Goal: Information Seeking & Learning: Get advice/opinions

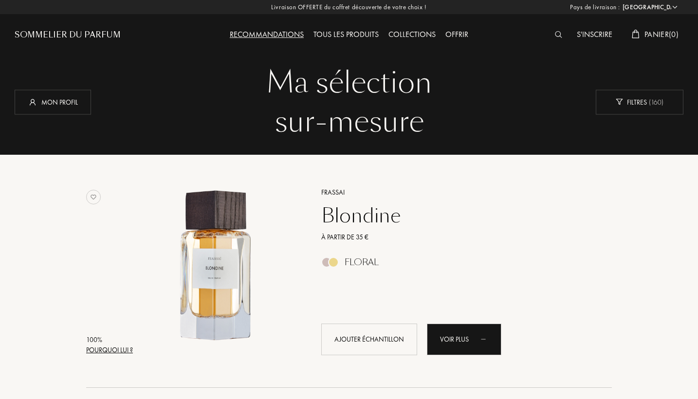
select select "FR"
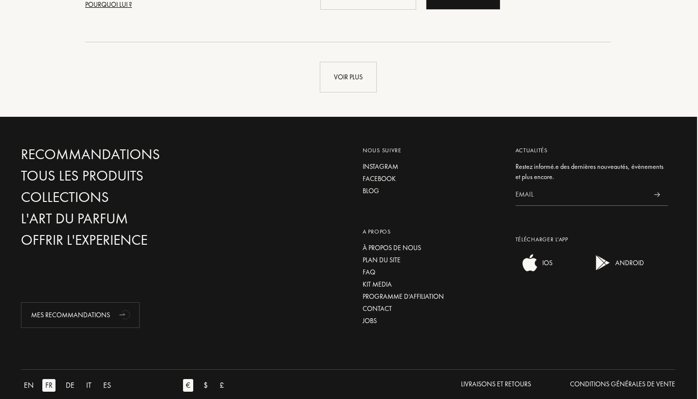
scroll to position [2457, 1]
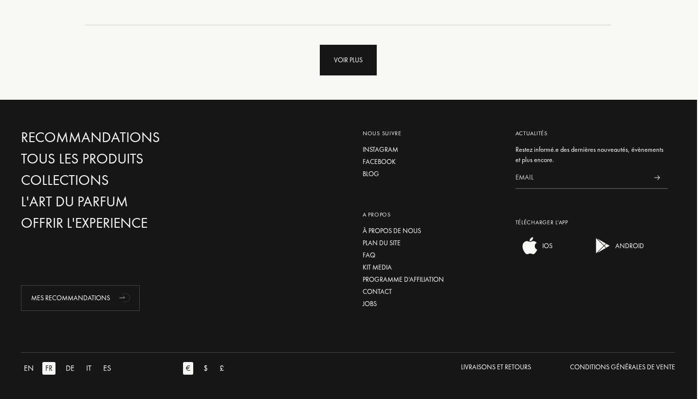
click at [351, 65] on div "Voir plus" at bounding box center [348, 60] width 57 height 31
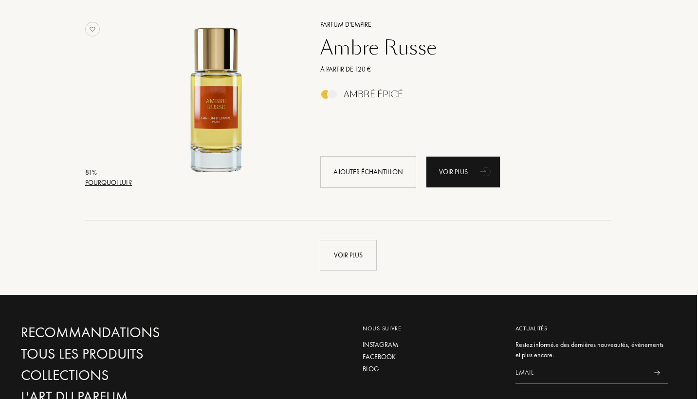
scroll to position [4587, 1]
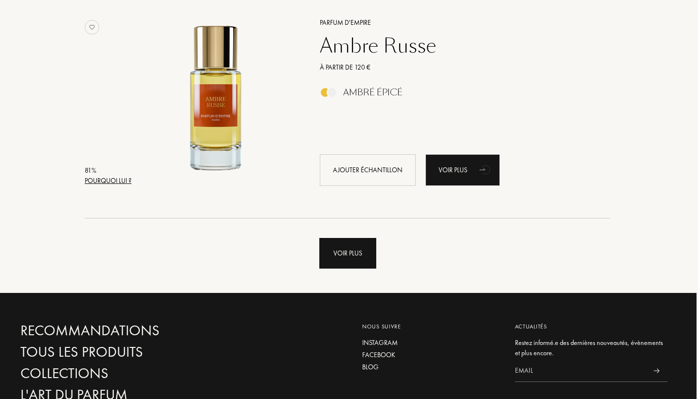
click at [336, 249] on div "Voir plus" at bounding box center [347, 253] width 57 height 31
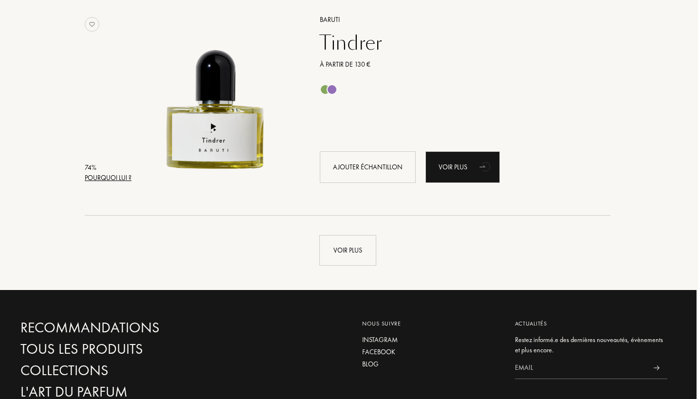
scroll to position [6935, 1]
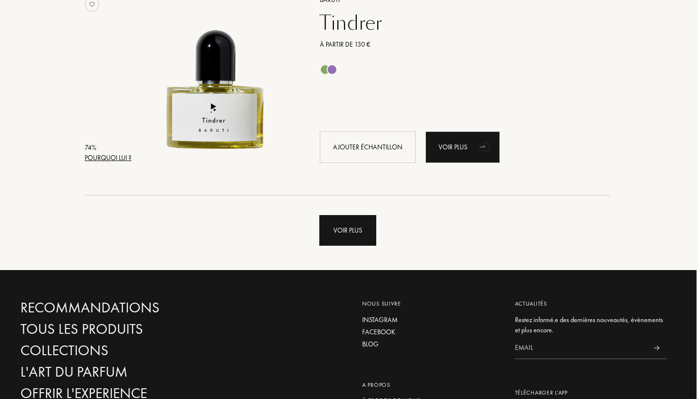
click at [329, 237] on div "Voir plus" at bounding box center [347, 230] width 57 height 31
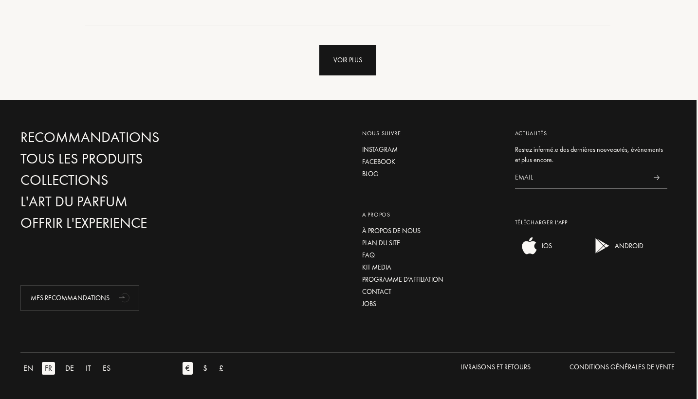
scroll to position [9439, 1]
click at [337, 59] on div "Voir plus" at bounding box center [347, 60] width 57 height 31
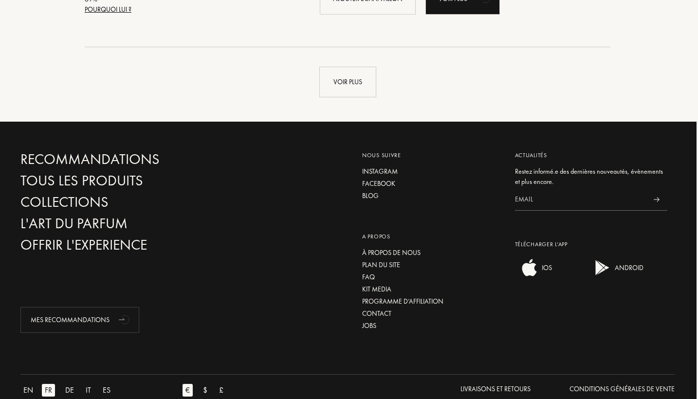
scroll to position [11734, 1]
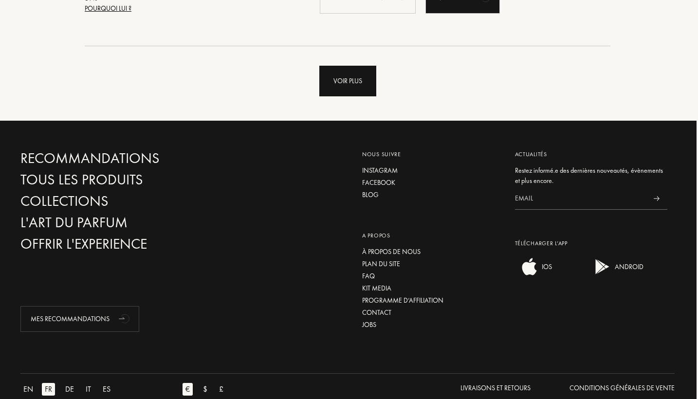
click at [366, 96] on div "Voir plus" at bounding box center [347, 81] width 57 height 31
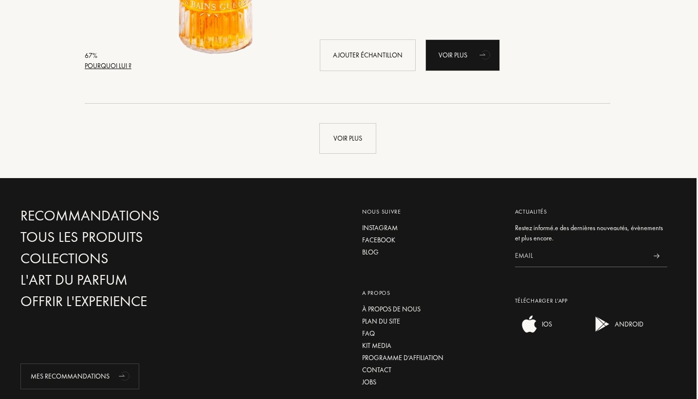
scroll to position [14013, 1]
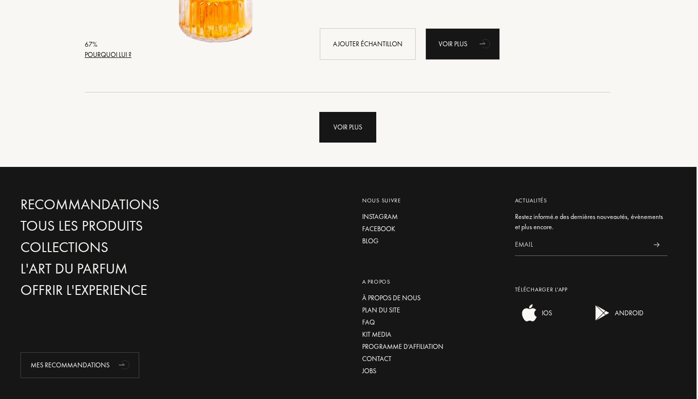
click at [356, 139] on div "Voir plus" at bounding box center [347, 127] width 57 height 31
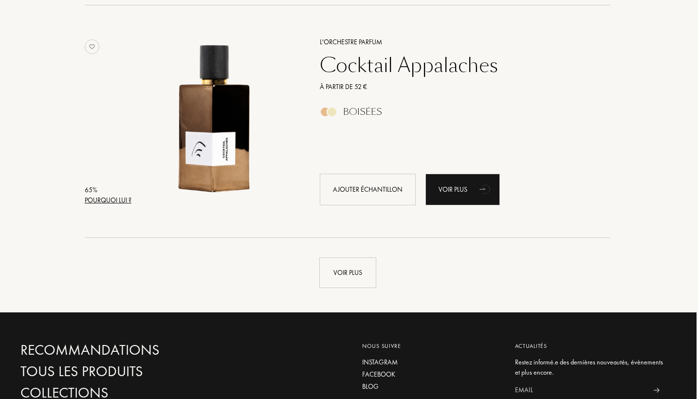
scroll to position [16320, 1]
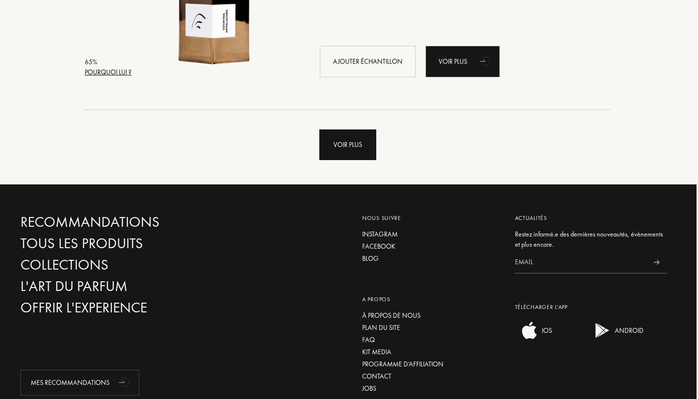
click at [351, 160] on div "Voir plus" at bounding box center [347, 145] width 57 height 31
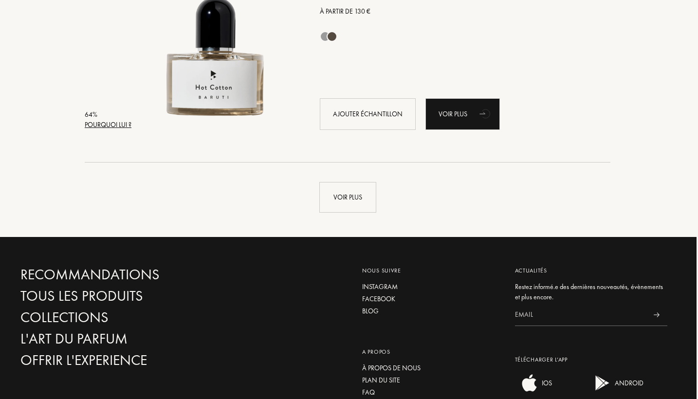
scroll to position [18638, 1]
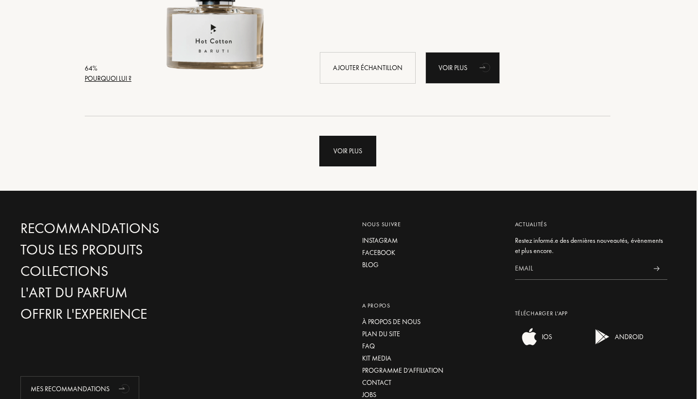
click at [351, 161] on div "Voir plus" at bounding box center [347, 151] width 57 height 31
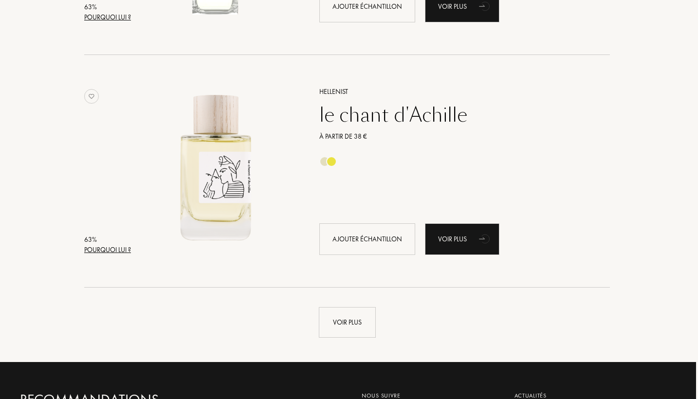
scroll to position [20810, 2]
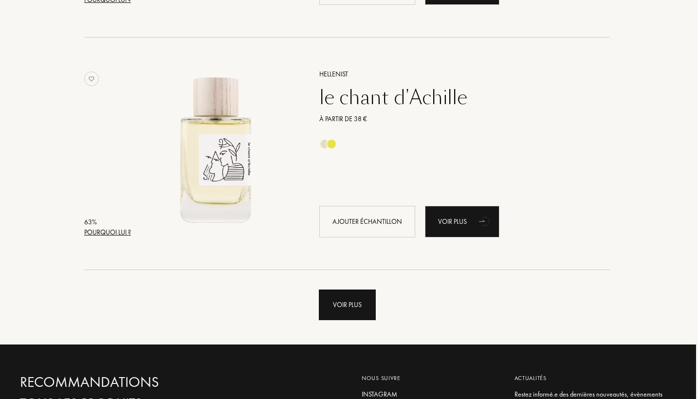
click at [353, 320] on div "Voir plus" at bounding box center [347, 305] width 57 height 31
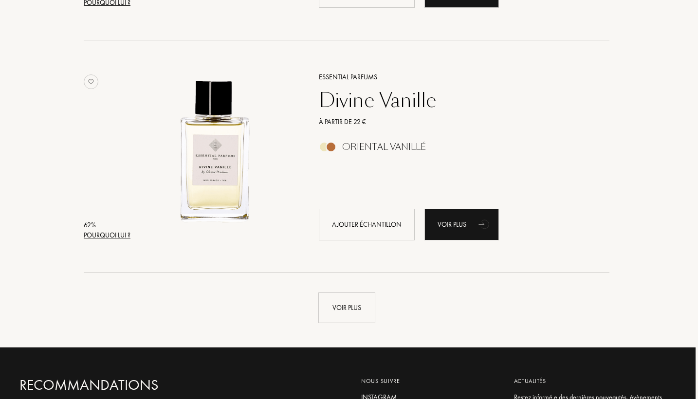
scroll to position [23132, 2]
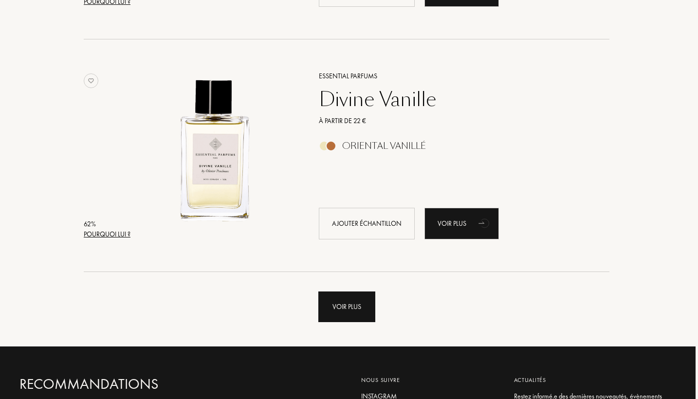
click at [345, 322] on div "Voir plus" at bounding box center [346, 307] width 57 height 31
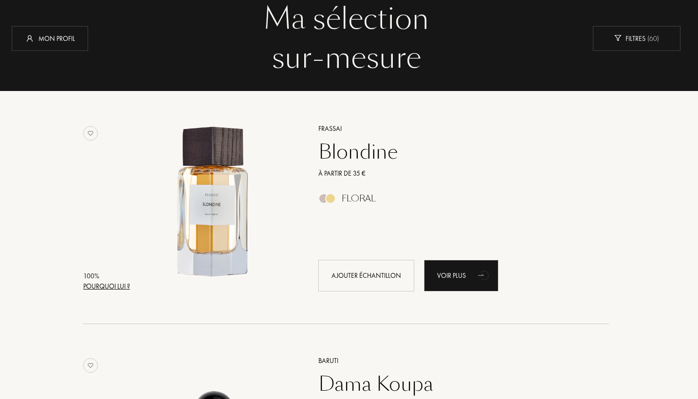
scroll to position [0, 3]
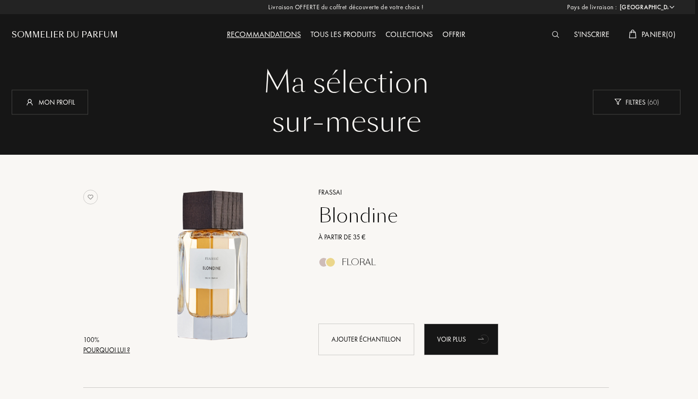
click at [76, 32] on div "Sommelier du Parfum" at bounding box center [65, 35] width 106 height 12
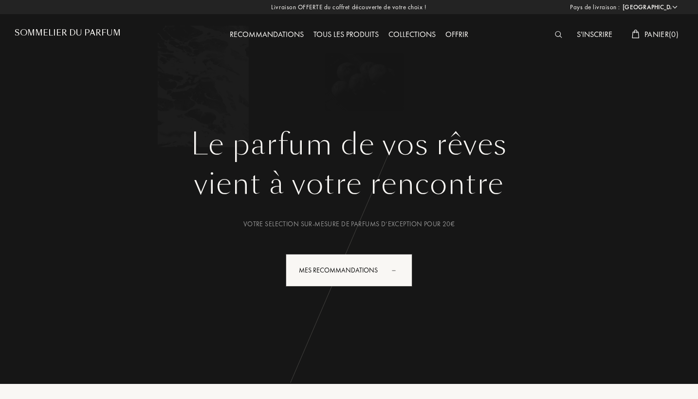
select select "FR"
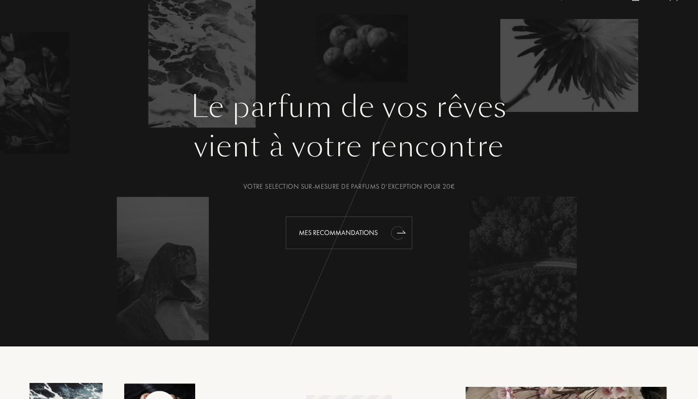
scroll to position [50, 0]
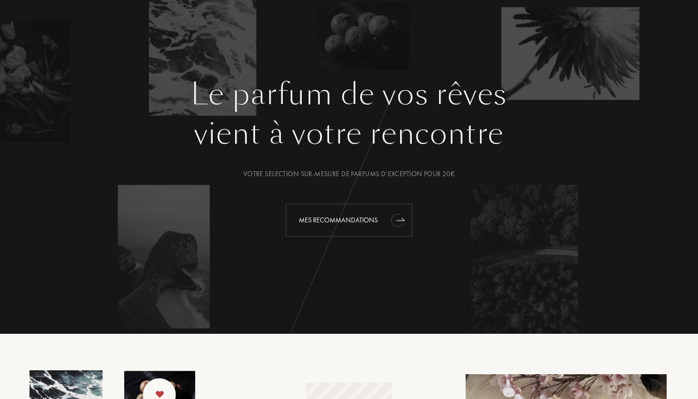
click at [336, 223] on div "Mes Recommandations" at bounding box center [349, 220] width 127 height 33
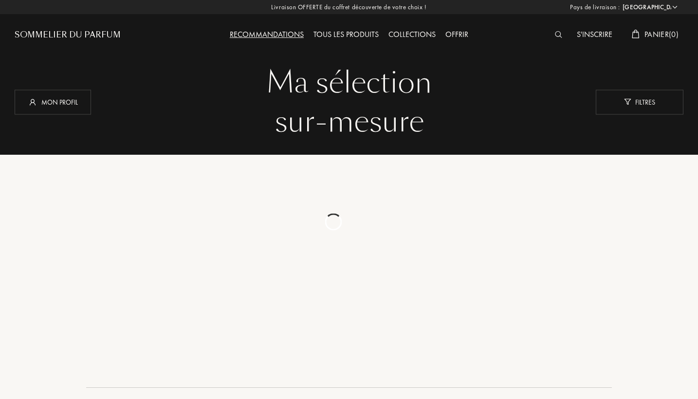
select select "FR"
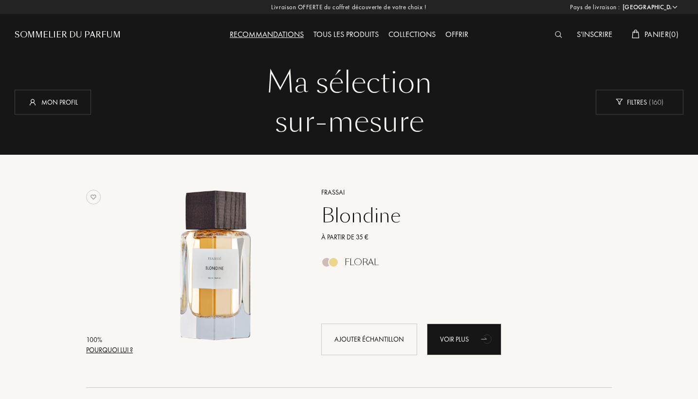
click at [416, 32] on div "Collections" at bounding box center [412, 35] width 57 height 13
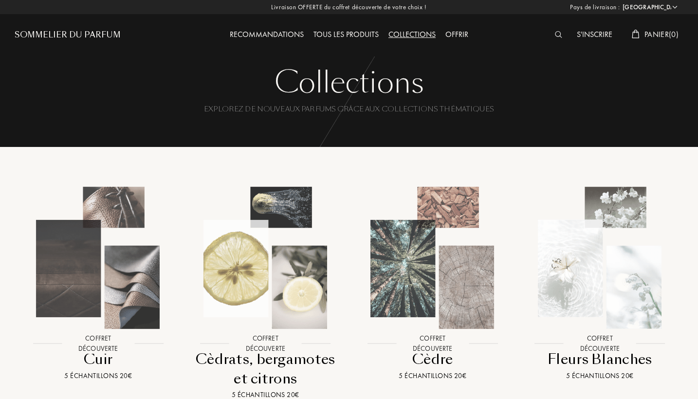
select select "FR"
click at [555, 37] on img at bounding box center [558, 34] width 7 height 7
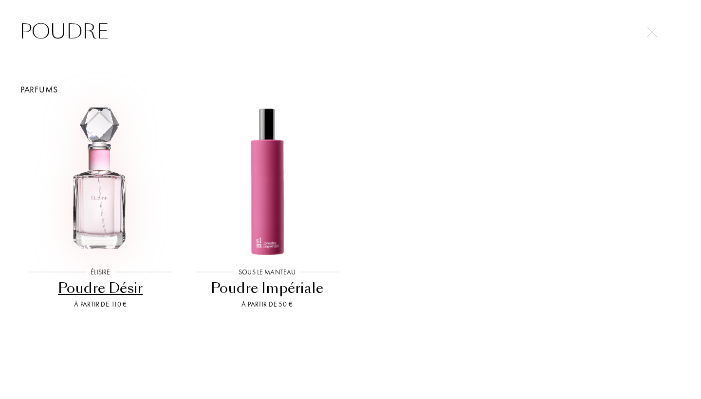
type input "POUDRE"
click at [107, 197] on img at bounding box center [100, 182] width 150 height 150
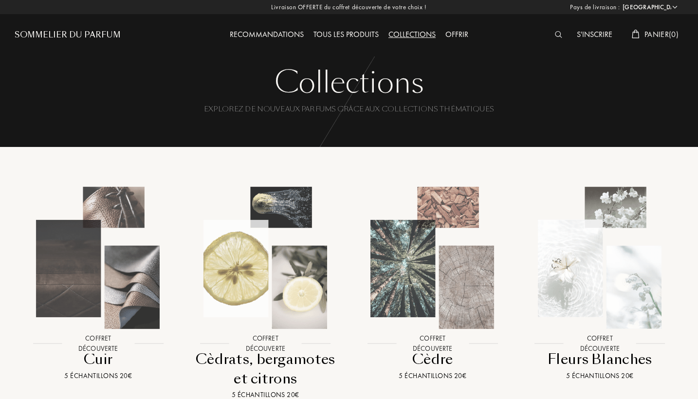
click at [555, 35] on img at bounding box center [558, 34] width 7 height 7
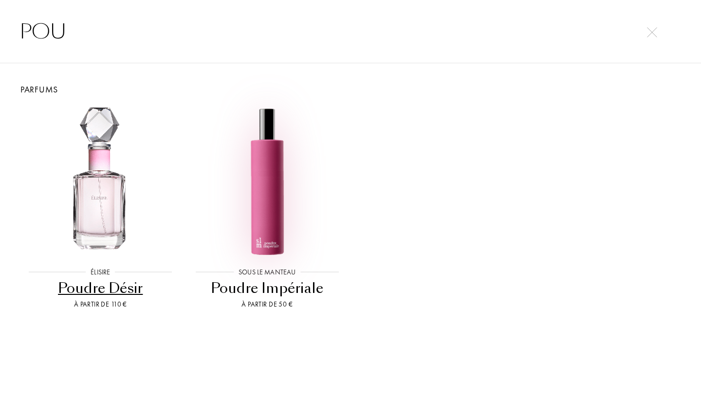
type input "POU"
click at [278, 182] on img at bounding box center [267, 182] width 150 height 150
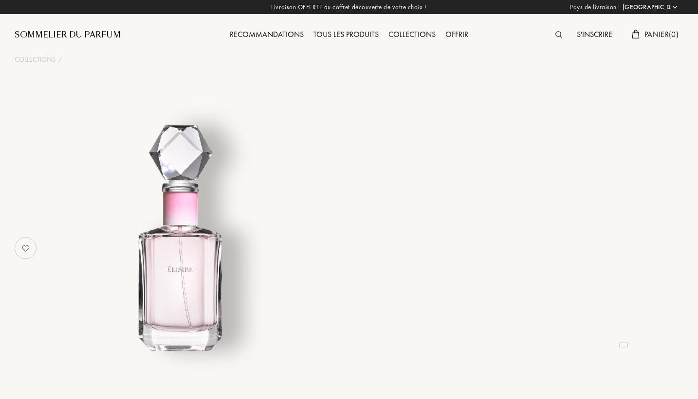
select select "FR"
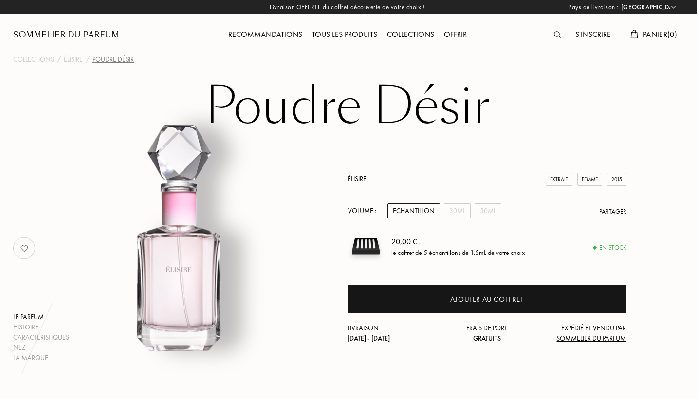
scroll to position [0, 1]
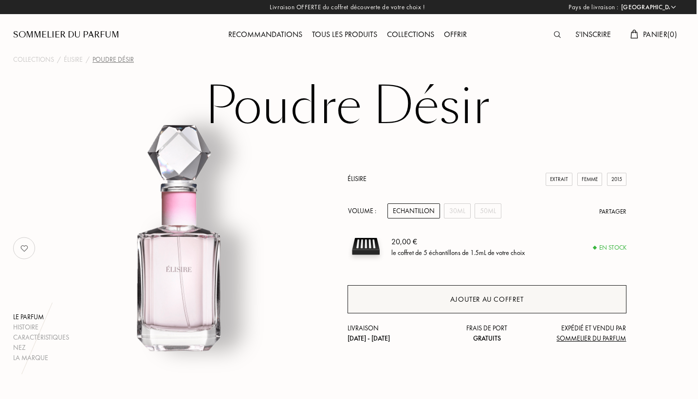
click at [524, 299] on div "Ajouter au coffret" at bounding box center [487, 299] width 279 height 28
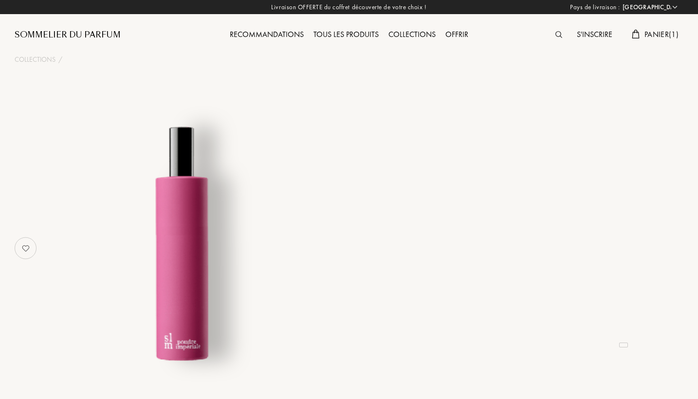
select select "FR"
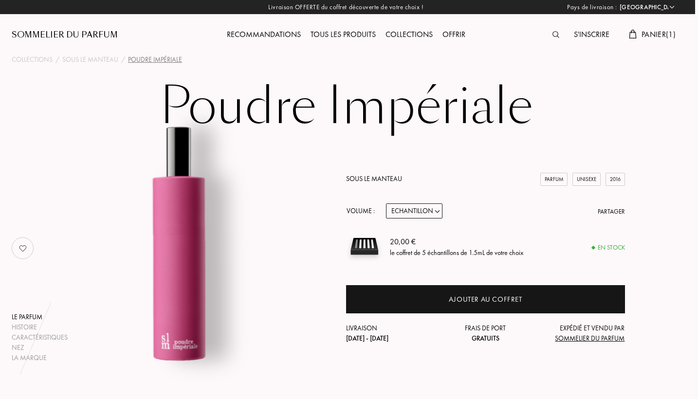
scroll to position [0, 3]
click at [271, 36] on div "Recommandations" at bounding box center [264, 35] width 84 height 13
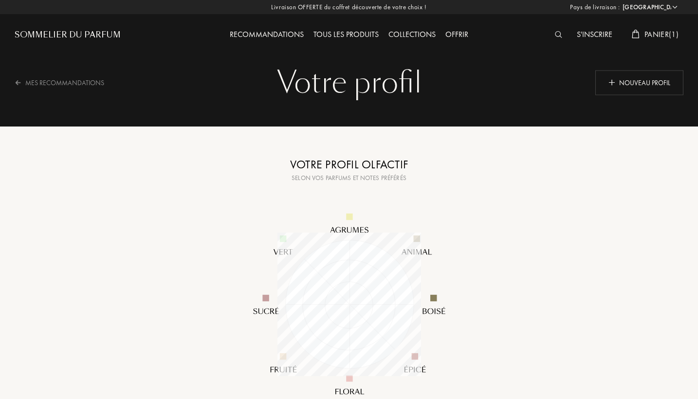
select select "FR"
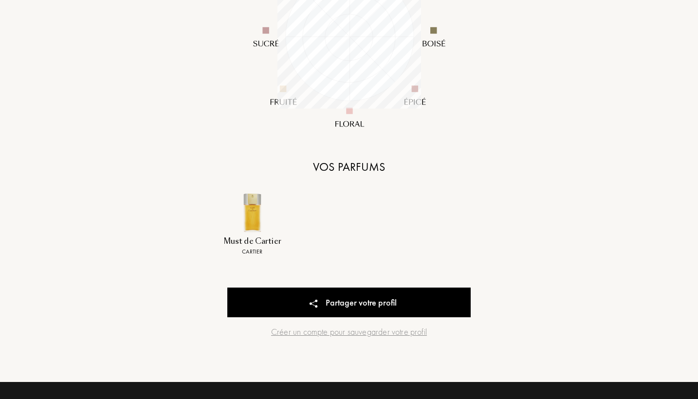
scroll to position [278, 0]
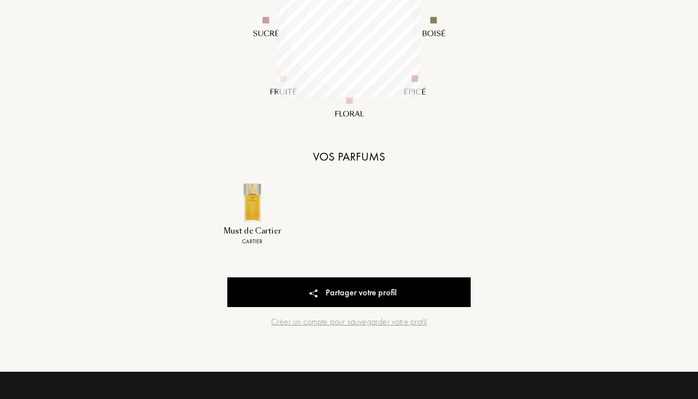
click at [249, 215] on img at bounding box center [252, 203] width 40 height 40
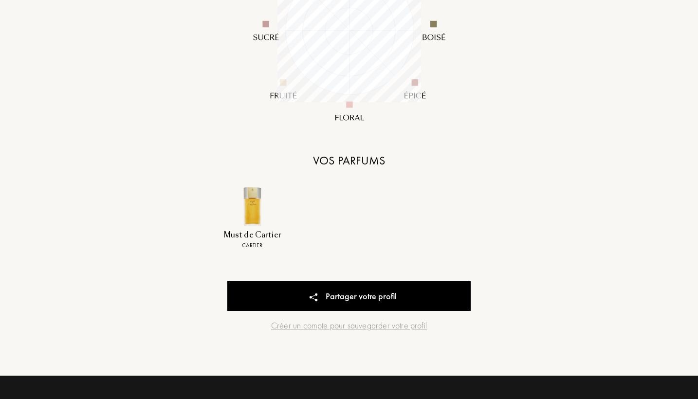
scroll to position [282, 0]
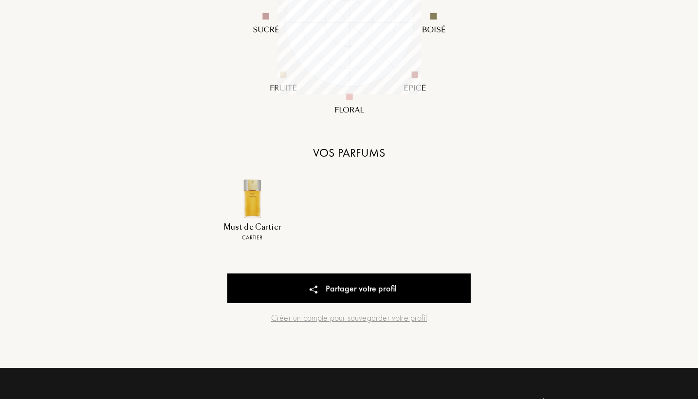
click at [248, 210] on img at bounding box center [252, 199] width 40 height 40
click at [252, 238] on div "Cartier" at bounding box center [252, 237] width 61 height 9
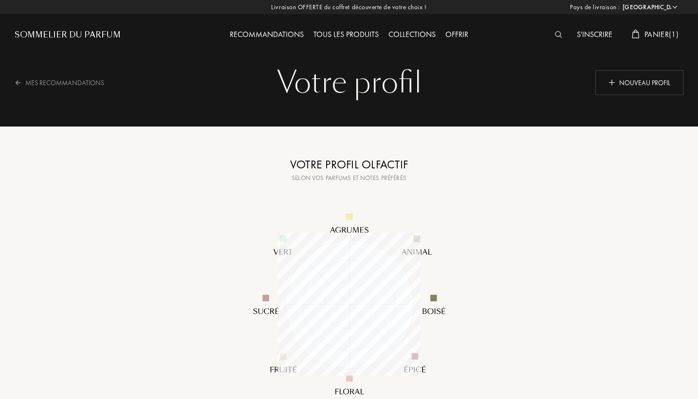
scroll to position [0, 0]
click at [617, 84] on div "Nouveau profil" at bounding box center [639, 82] width 88 height 25
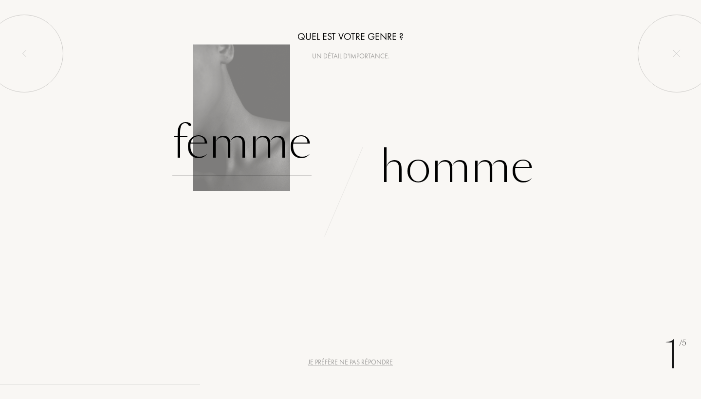
click at [250, 144] on div "Femme" at bounding box center [241, 143] width 139 height 66
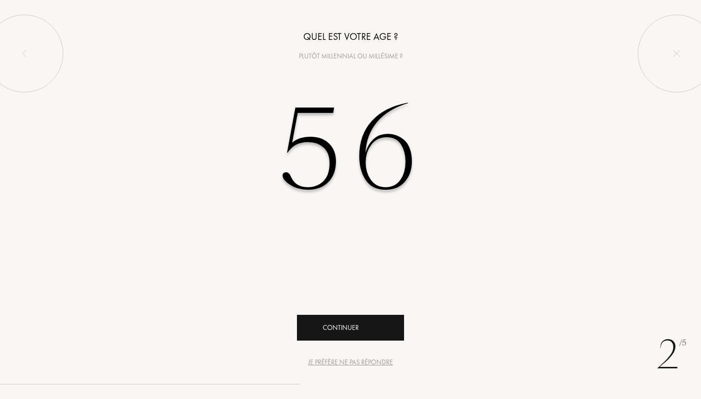
type input "56"
click at [358, 326] on div "Continuer" at bounding box center [350, 328] width 107 height 26
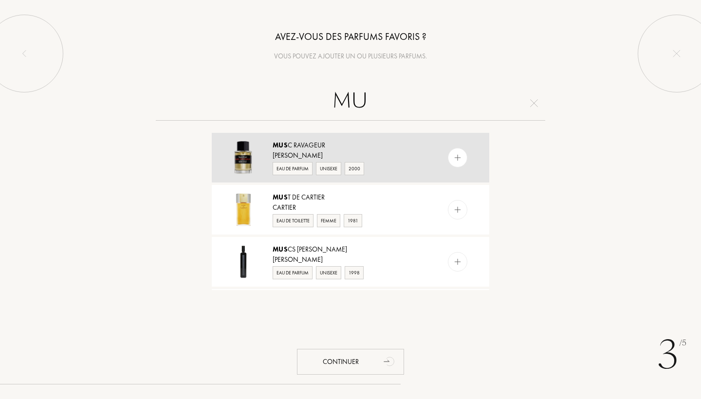
type input "M"
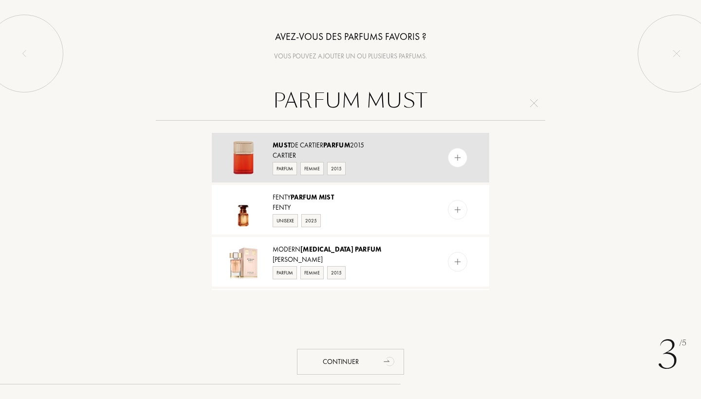
type input "PARFUM MUST"
click at [453, 159] on img at bounding box center [457, 157] width 9 height 9
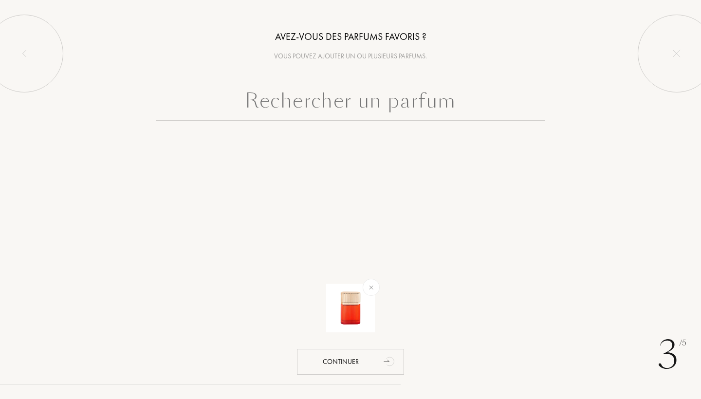
click at [360, 108] on input "text" at bounding box center [351, 103] width 390 height 35
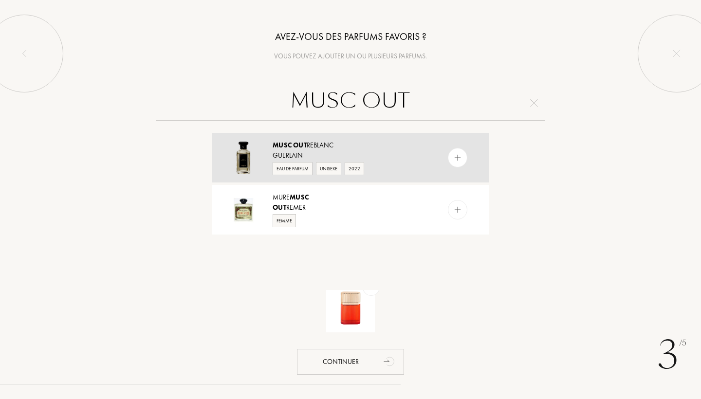
type input "MUSC OUT"
click at [312, 150] on div "Guerlain" at bounding box center [350, 155] width 155 height 10
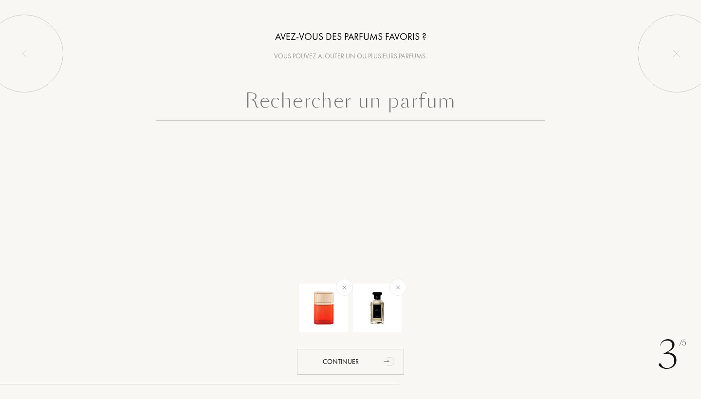
click at [319, 105] on input "text" at bounding box center [351, 103] width 390 height 35
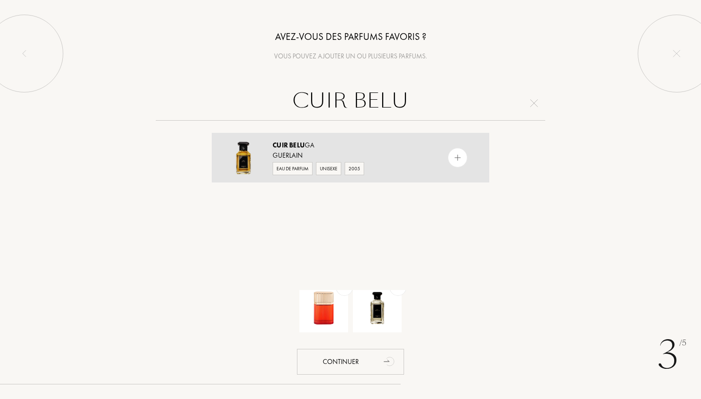
type input "CUIR BELU"
click at [320, 142] on div "Cuir Belu ga" at bounding box center [350, 145] width 155 height 10
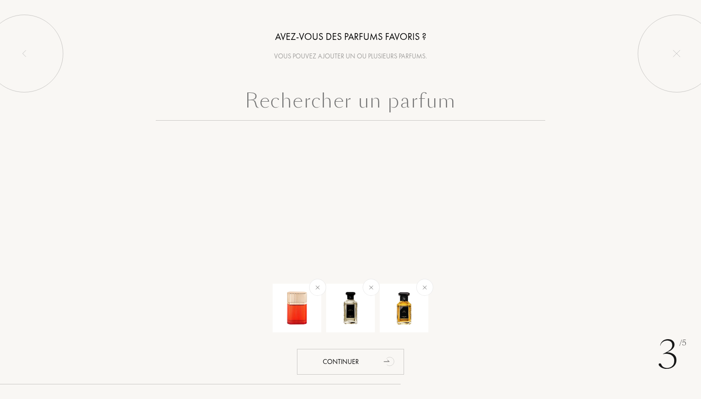
click at [319, 101] on input "text" at bounding box center [351, 103] width 390 height 35
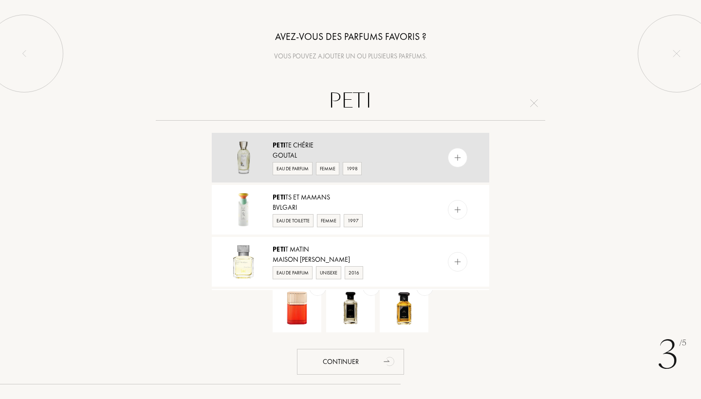
type input "PETI"
click at [306, 151] on div "Goutal" at bounding box center [350, 155] width 155 height 10
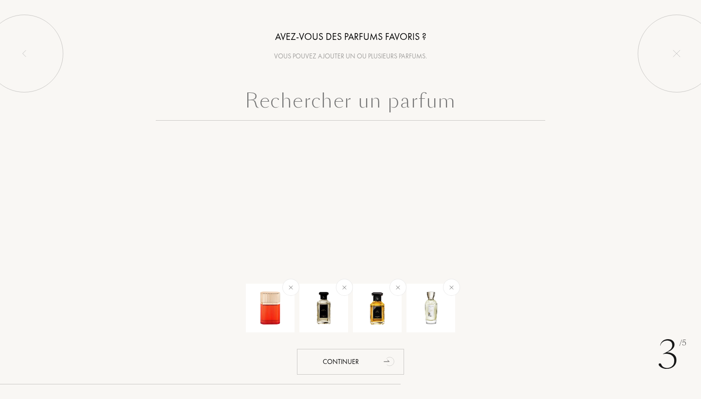
click at [330, 104] on input "text" at bounding box center [351, 103] width 390 height 35
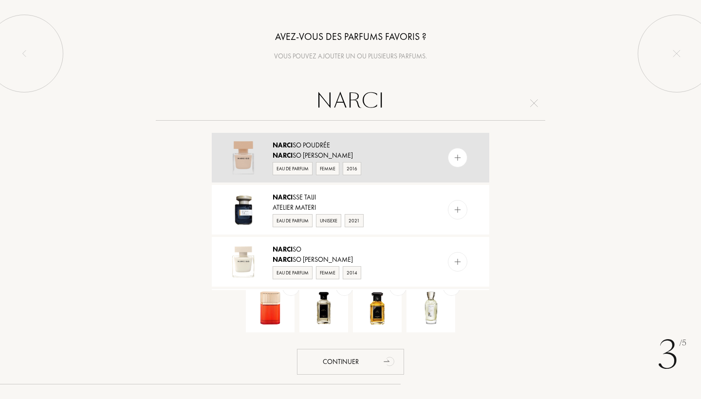
type input "NARCI"
click at [306, 149] on div "Narci so Poudrée" at bounding box center [350, 145] width 155 height 10
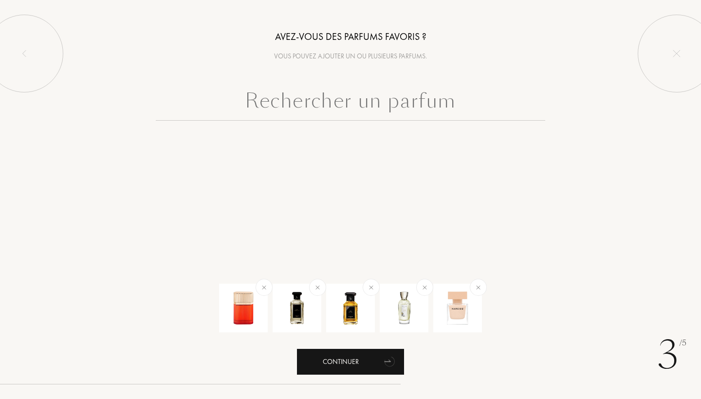
click at [352, 367] on div "Continuer" at bounding box center [350, 362] width 107 height 26
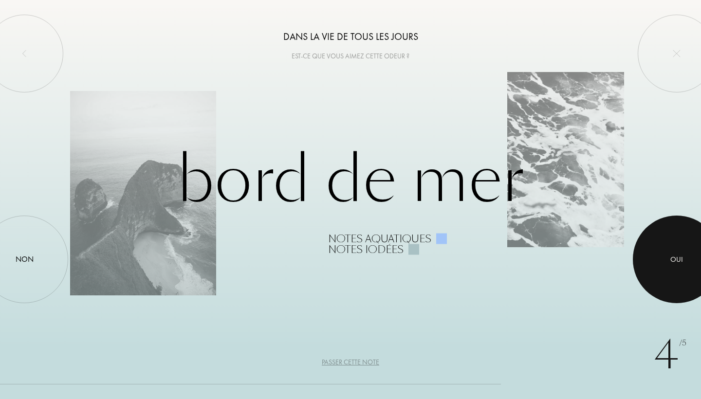
click at [659, 261] on div at bounding box center [677, 260] width 88 height 88
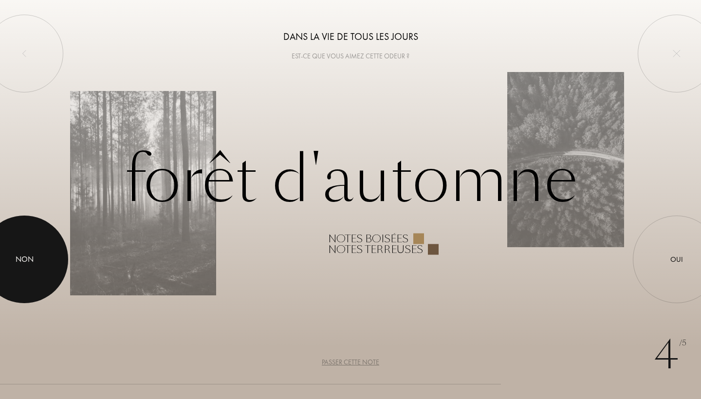
click at [20, 256] on div "Non" at bounding box center [25, 260] width 18 height 12
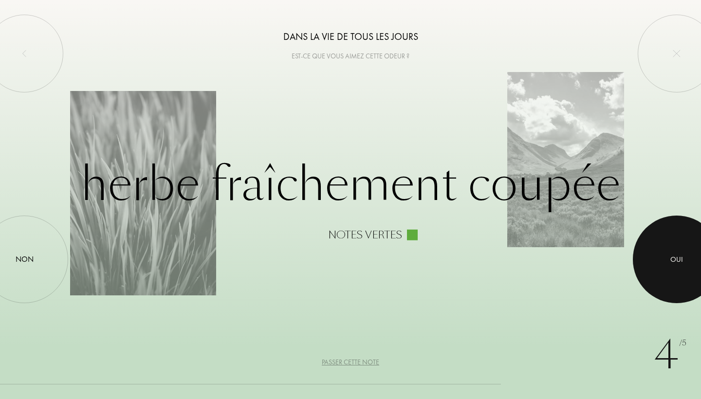
click at [665, 255] on div at bounding box center [677, 260] width 88 height 88
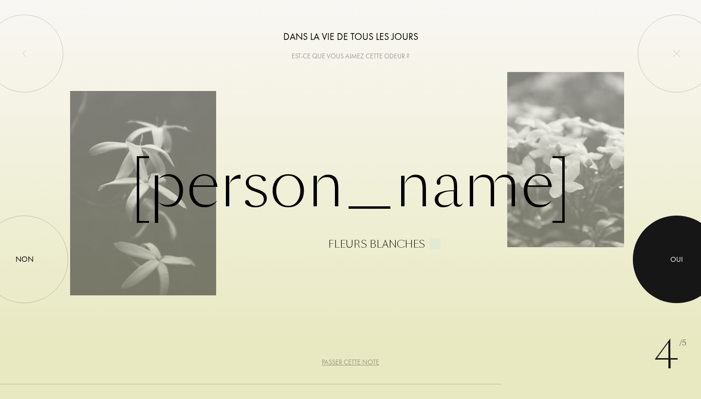
click at [665, 255] on div at bounding box center [677, 260] width 88 height 88
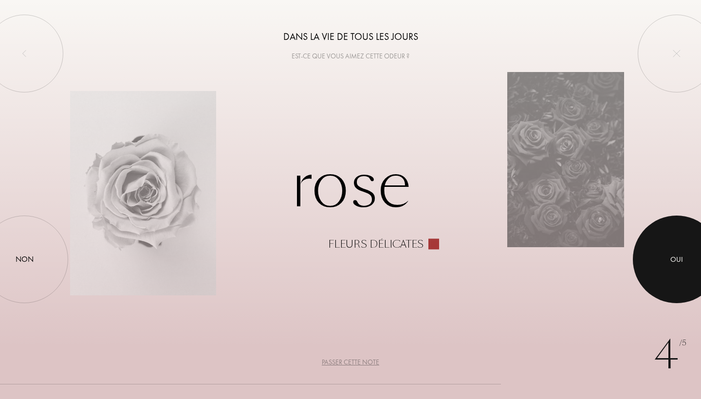
click at [665, 255] on div at bounding box center [677, 260] width 88 height 88
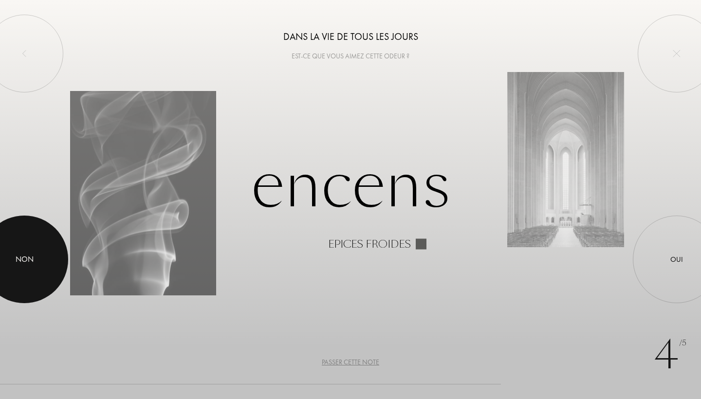
click at [19, 258] on div "Non" at bounding box center [25, 260] width 18 height 12
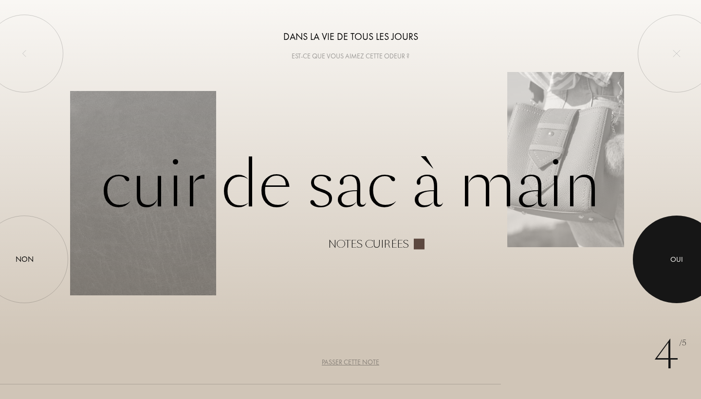
click at [675, 249] on div at bounding box center [677, 260] width 88 height 88
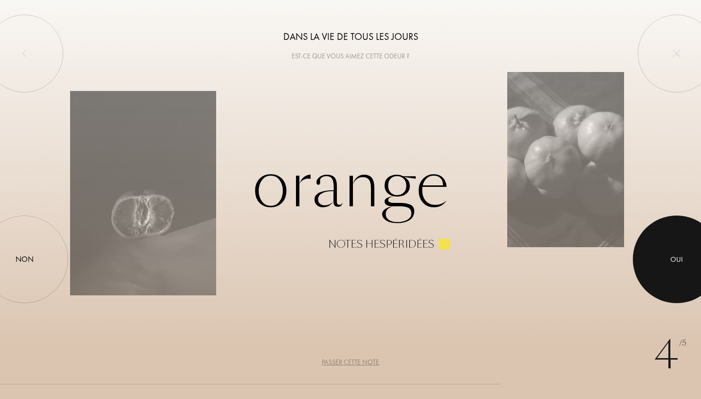
click at [675, 249] on div at bounding box center [677, 260] width 88 height 88
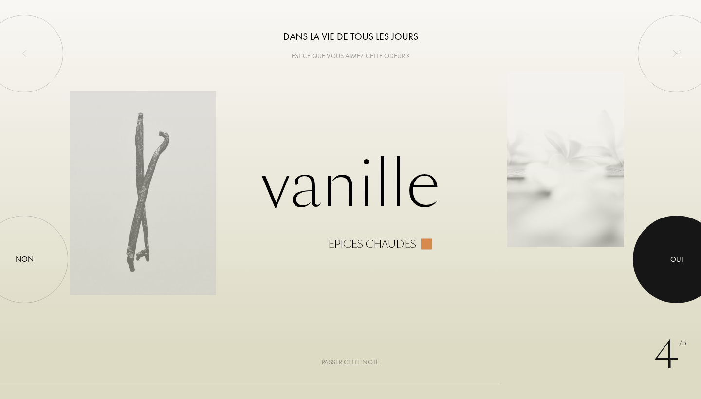
click at [675, 249] on div at bounding box center [677, 260] width 88 height 88
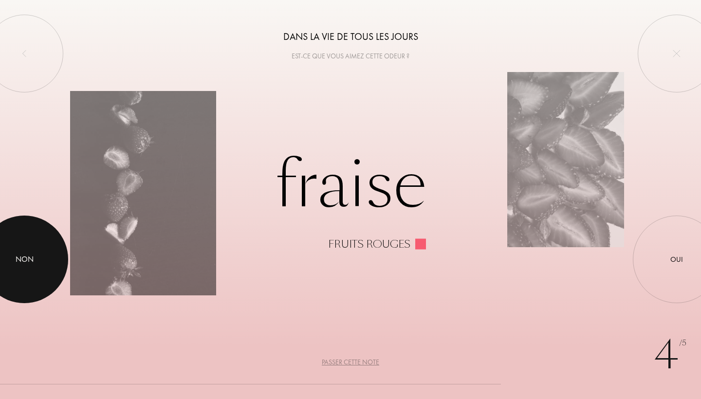
click at [26, 246] on div at bounding box center [25, 260] width 88 height 88
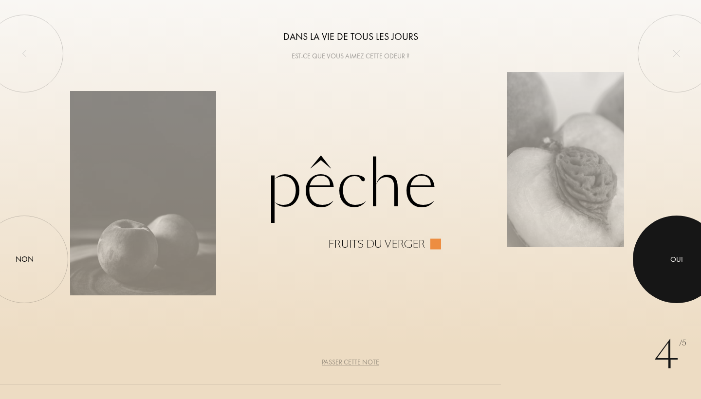
click at [674, 248] on div at bounding box center [677, 260] width 88 height 88
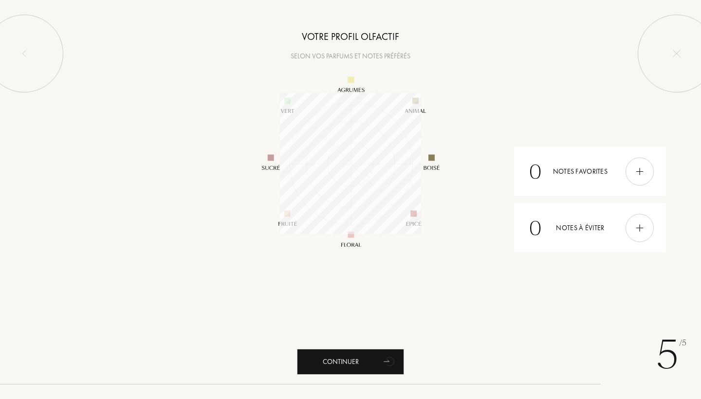
scroll to position [141, 141]
click at [634, 168] on img at bounding box center [639, 171] width 11 height 11
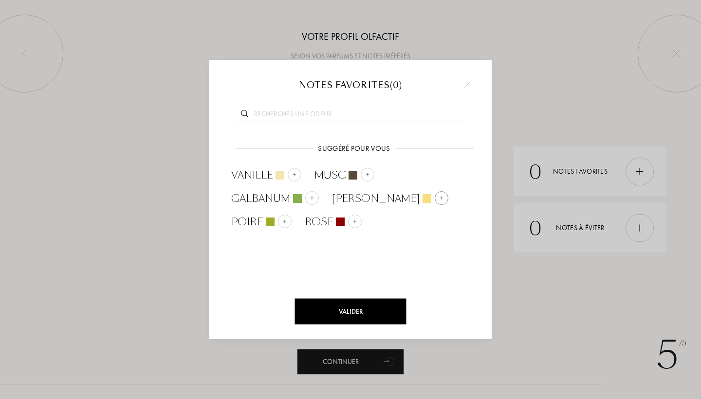
click at [365, 195] on span "Jasmin" at bounding box center [376, 198] width 88 height 15
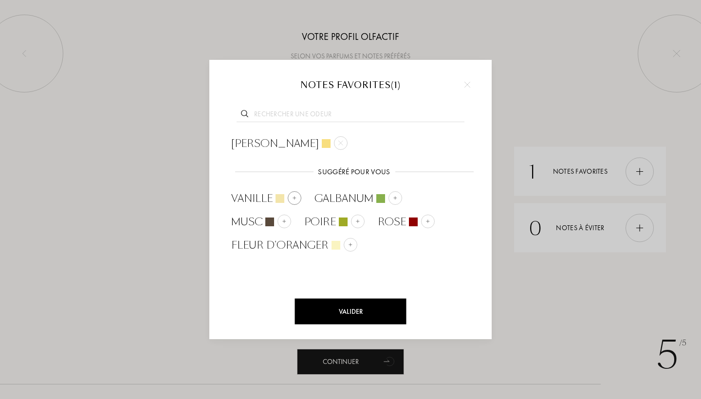
click at [248, 196] on span "Vanille" at bounding box center [251, 198] width 41 height 15
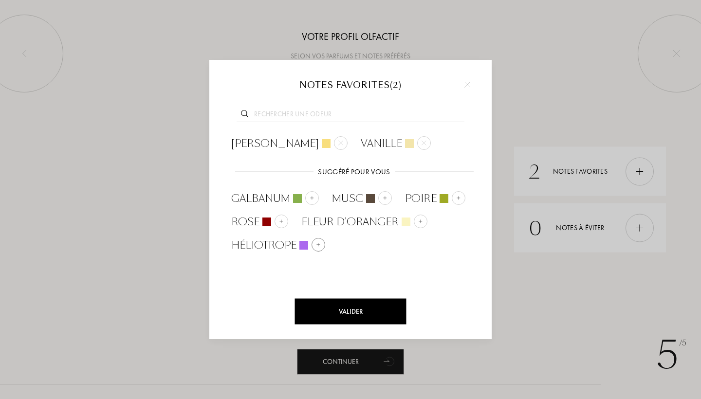
click at [252, 242] on span "Héliotrope" at bounding box center [263, 245] width 65 height 15
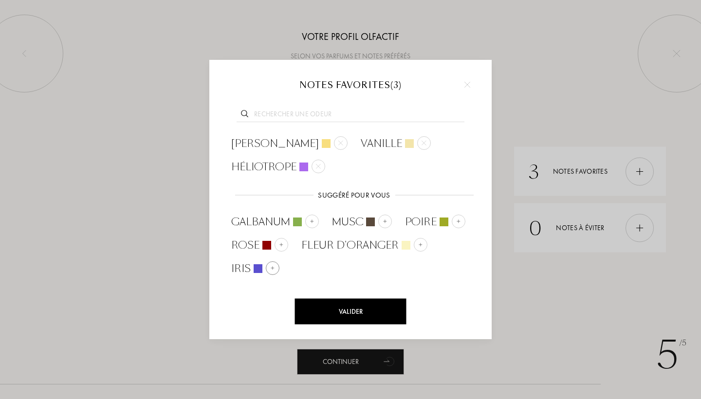
click at [248, 272] on span "Iris" at bounding box center [240, 268] width 19 height 15
click at [316, 161] on div at bounding box center [319, 167] width 14 height 14
click at [281, 261] on span "Héliotrope" at bounding box center [263, 268] width 65 height 15
click at [373, 170] on div at bounding box center [380, 167] width 14 height 14
click at [430, 215] on span "Poire" at bounding box center [421, 222] width 32 height 15
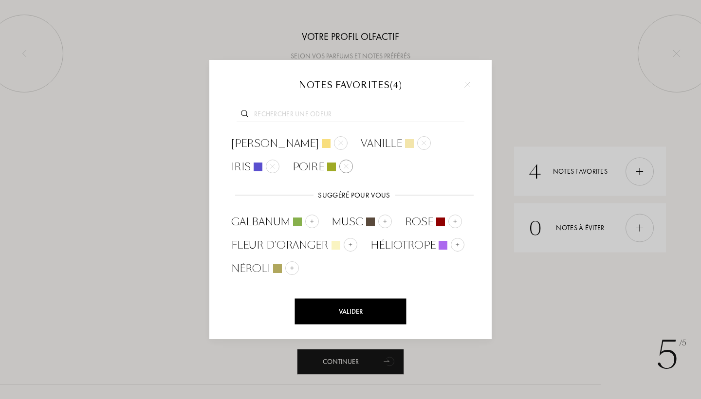
click at [339, 166] on div at bounding box center [346, 167] width 14 height 14
click at [339, 309] on div "Valider" at bounding box center [350, 312] width 111 height 26
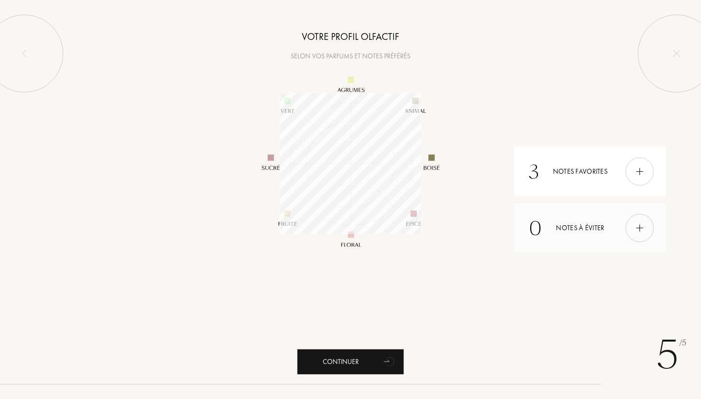
click at [638, 234] on div at bounding box center [640, 228] width 28 height 28
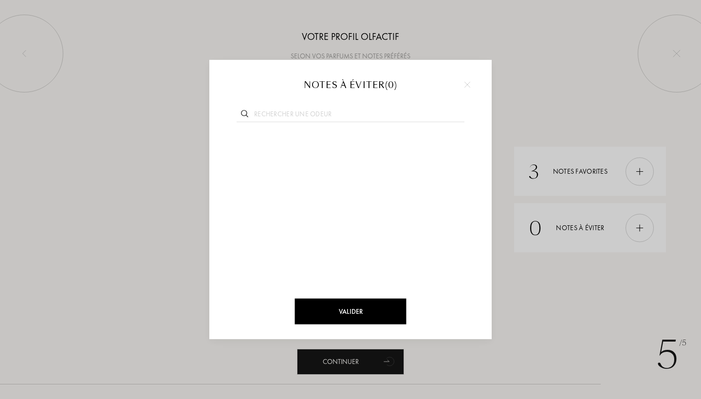
click at [575, 233] on div at bounding box center [350, 199] width 701 height 399
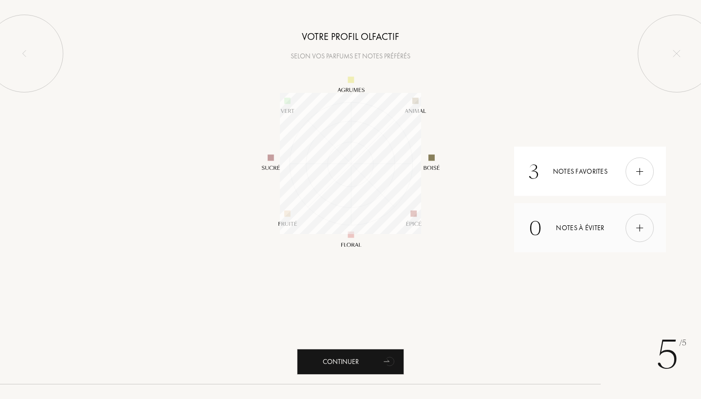
click at [572, 230] on div "0 Notes à éviter" at bounding box center [590, 228] width 152 height 49
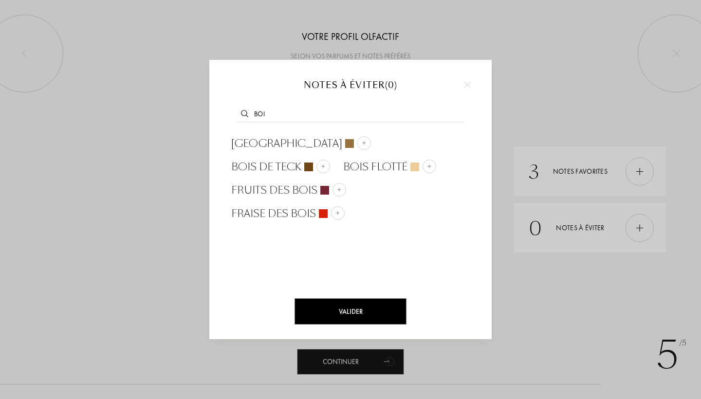
type input "BOI"
click at [466, 84] on img at bounding box center [467, 85] width 6 height 6
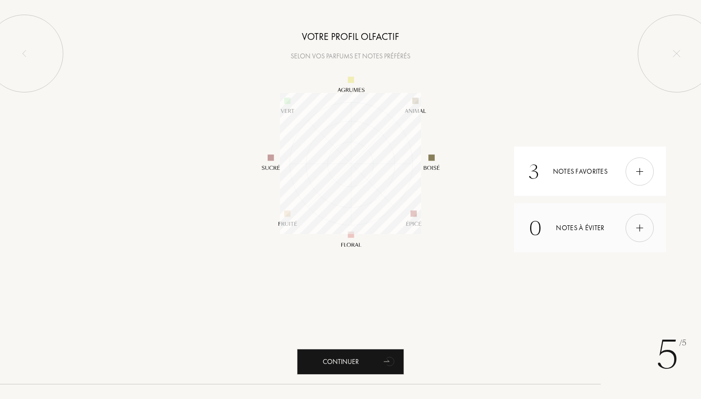
click at [548, 231] on div "0 Notes à éviter" at bounding box center [590, 228] width 152 height 49
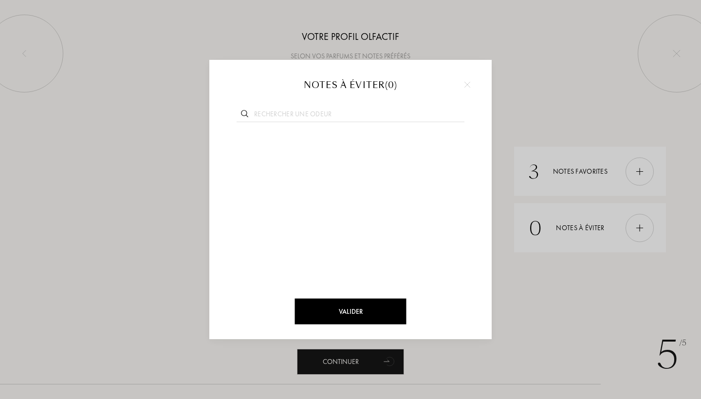
click at [284, 107] on div at bounding box center [350, 112] width 253 height 37
click at [283, 108] on div at bounding box center [350, 112] width 253 height 37
click at [283, 111] on input "text" at bounding box center [351, 115] width 228 height 13
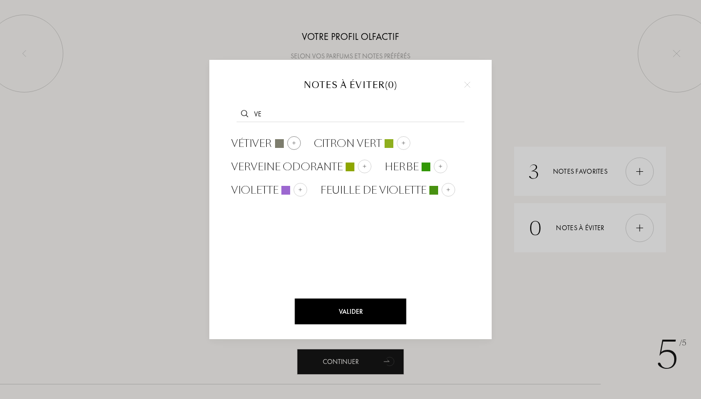
type input "VE"
click at [272, 142] on span "Vétiver" at bounding box center [251, 143] width 41 height 15
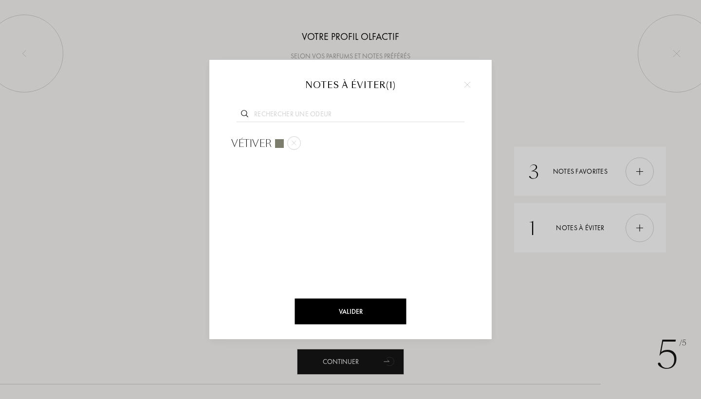
click at [290, 116] on input "text" at bounding box center [351, 115] width 228 height 13
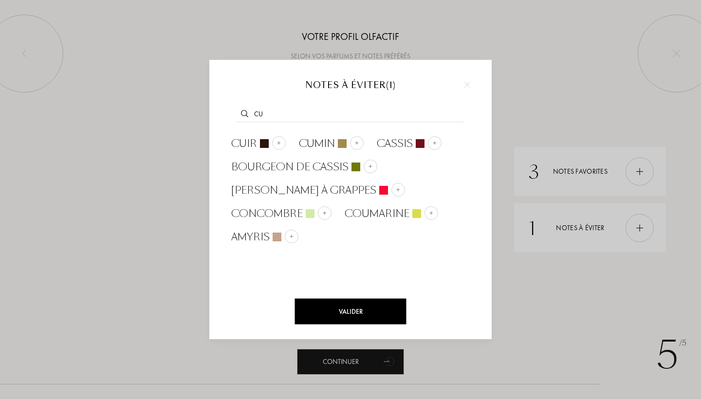
type input "C"
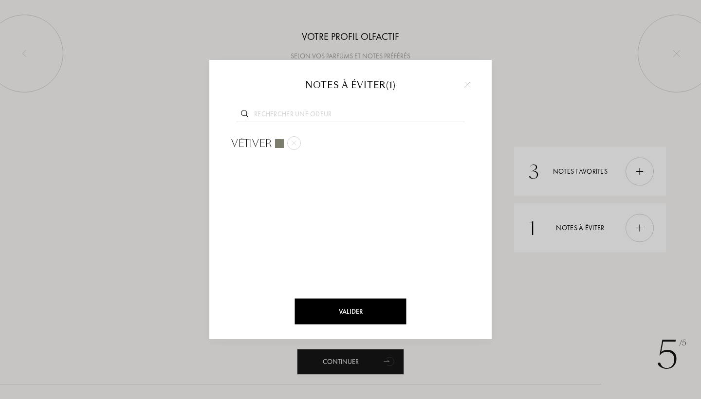
type input "C"
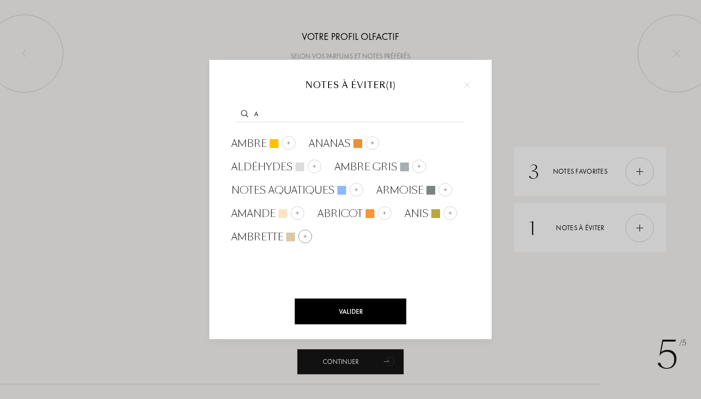
type input "A"
click at [290, 234] on div at bounding box center [290, 237] width 9 height 9
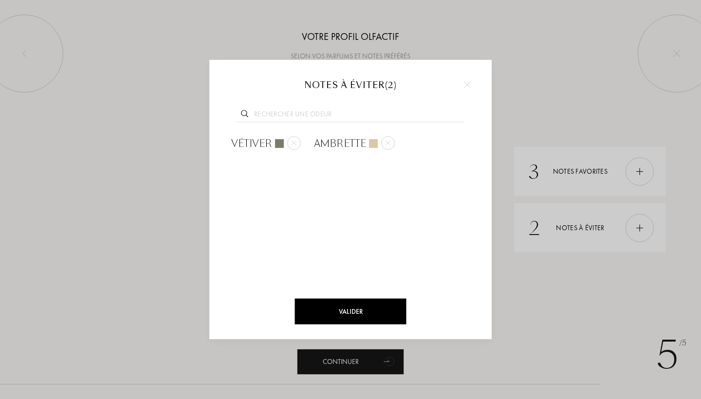
click at [292, 115] on input "text" at bounding box center [351, 115] width 228 height 13
type input "B"
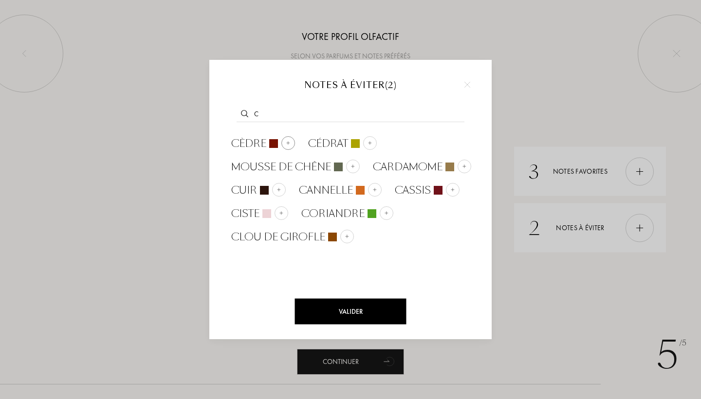
type input "C"
click at [265, 139] on span "Cèdre" at bounding box center [248, 143] width 35 height 15
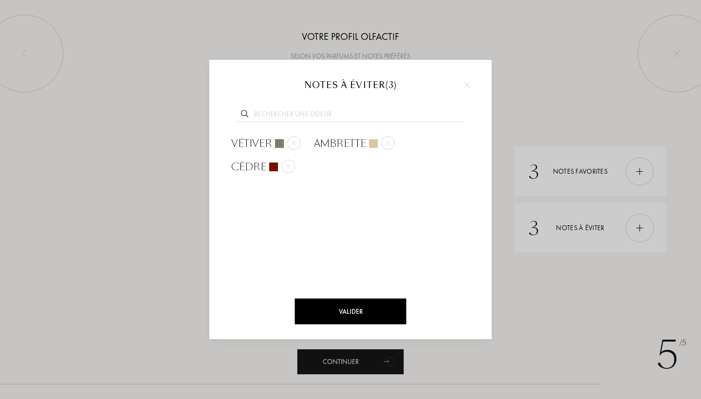
click at [259, 114] on input "text" at bounding box center [351, 115] width 228 height 13
type input "C"
type input "D"
type input "E"
type input "F"
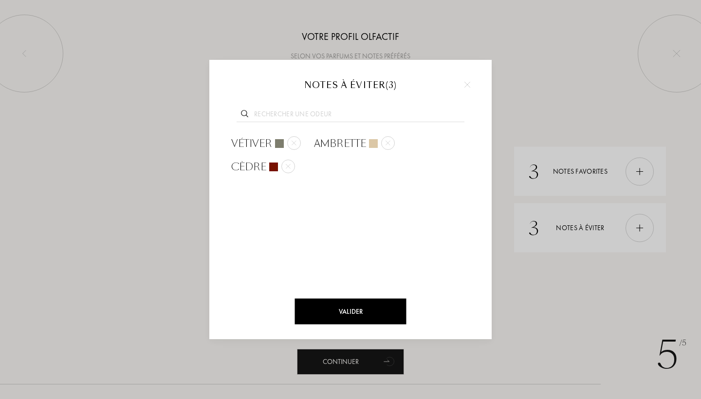
type input "G"
type input "H"
type input "I"
type input "J"
type input "K"
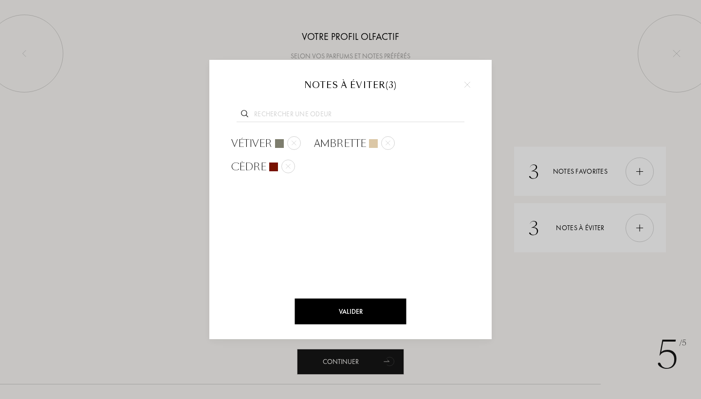
type input "L"
type input "M"
type input "N"
type input "M"
type input "L"
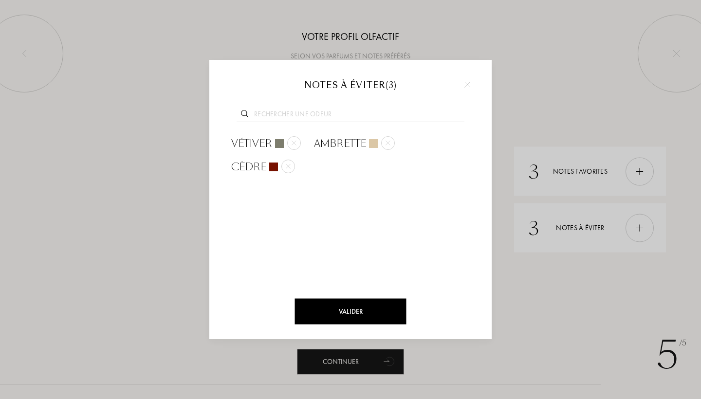
type input "O"
type input "P"
type input "Q"
type input "R"
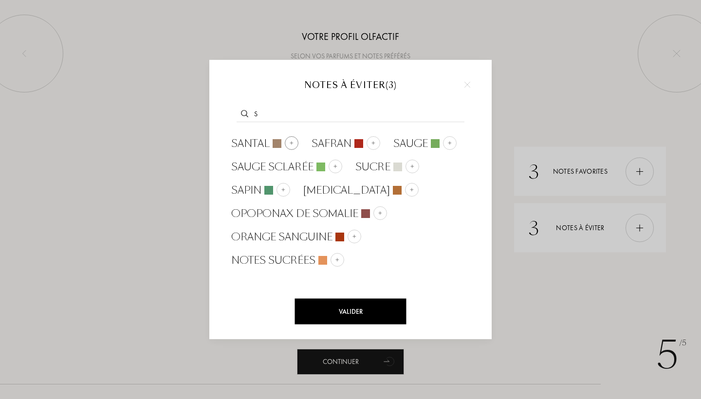
type input "S"
click at [267, 143] on span "Santal" at bounding box center [250, 143] width 38 height 15
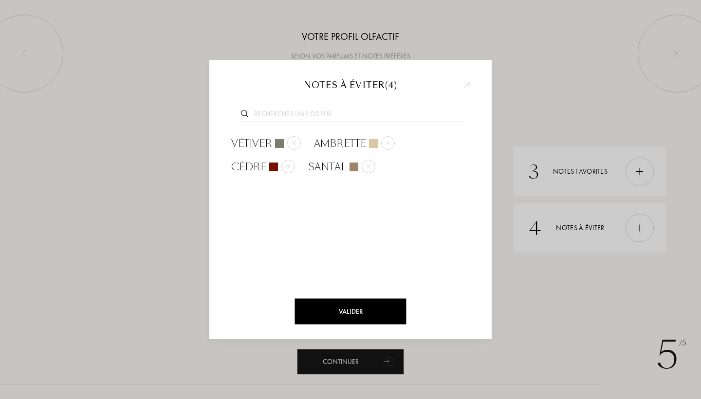
click at [269, 115] on input "text" at bounding box center [351, 115] width 228 height 13
type input "T"
type input "U"
type input "V"
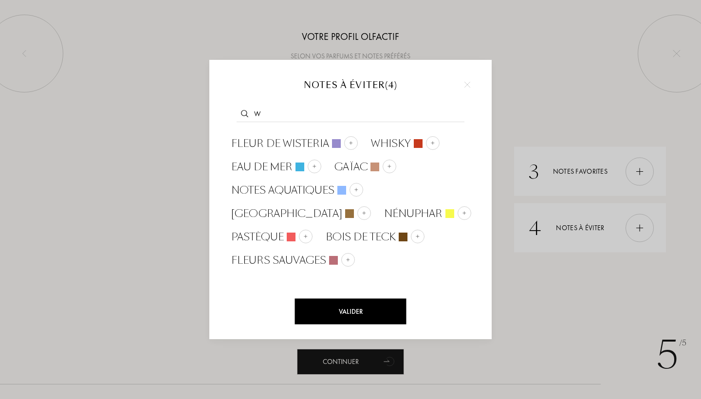
type input "W"
click at [509, 100] on div at bounding box center [350, 199] width 701 height 399
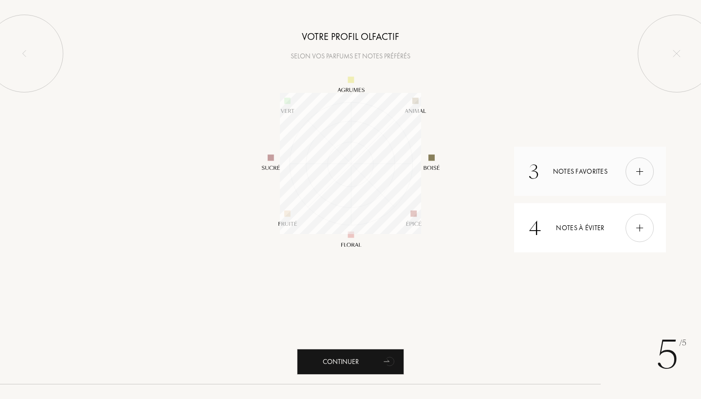
click at [575, 172] on div "3 Notes favorites" at bounding box center [590, 171] width 152 height 49
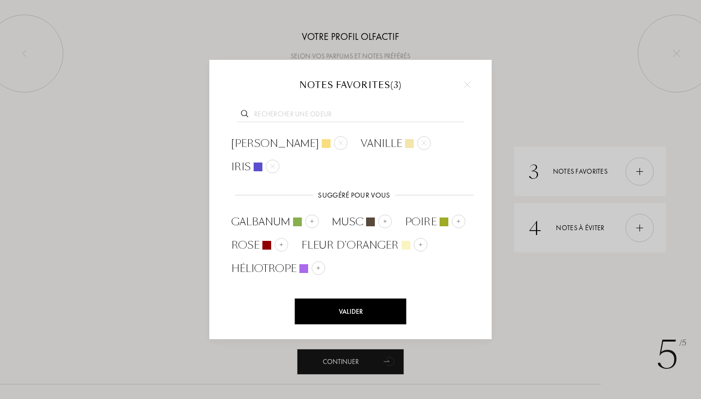
click at [299, 106] on div at bounding box center [350, 112] width 253 height 37
click at [290, 115] on input "text" at bounding box center [351, 115] width 228 height 13
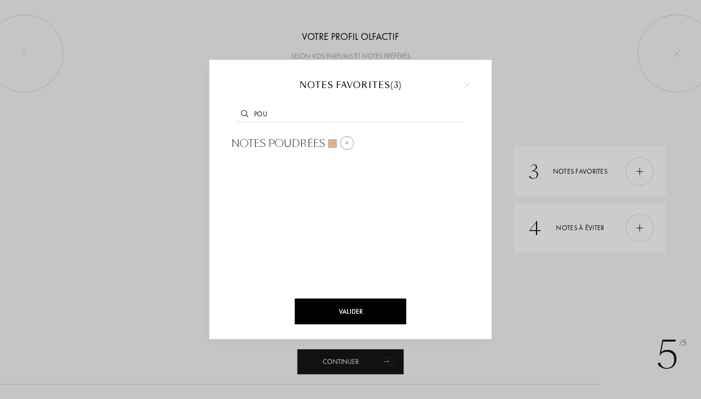
type input "POU"
click at [321, 150] on span "Notes poudrées" at bounding box center [278, 143] width 94 height 15
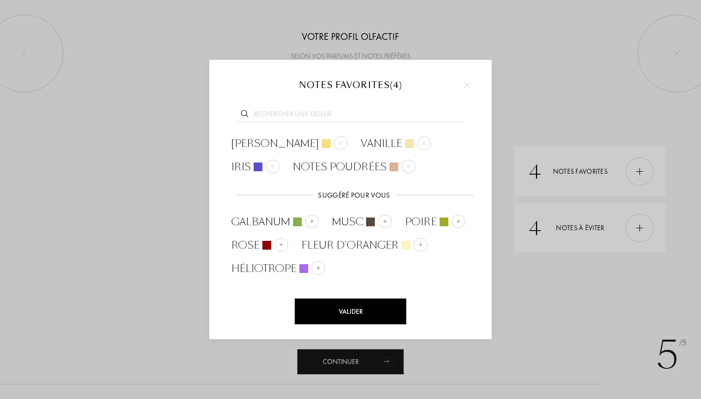
click at [289, 113] on input "text" at bounding box center [351, 115] width 228 height 13
type input "A"
type input "B"
type input "C"
type input "D"
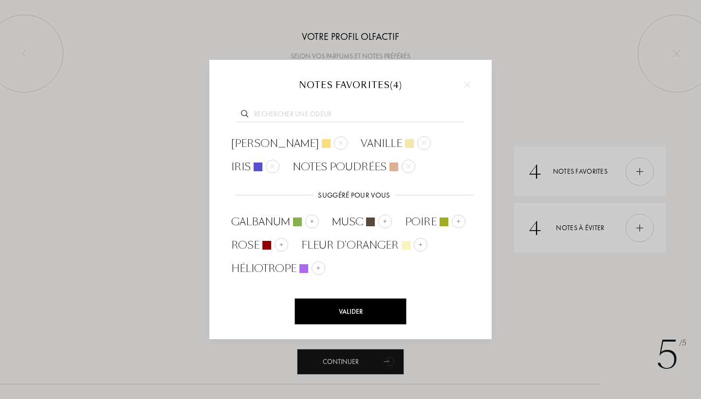
type input "E"
type input "F"
type input "G"
type input "H"
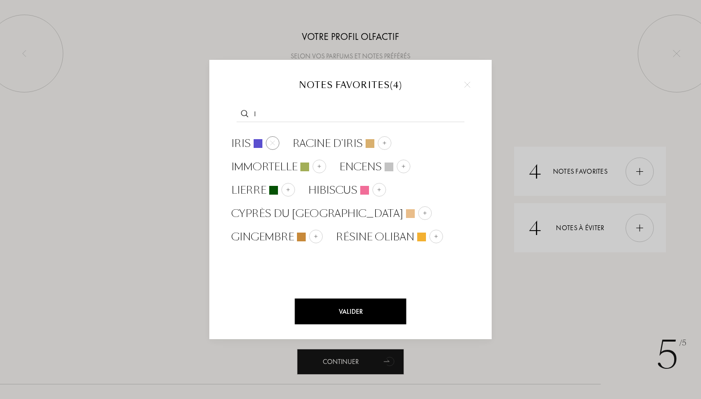
drag, startPoint x: 289, startPoint y: 115, endPoint x: 244, endPoint y: 147, distance: 55.2
click at [244, 147] on div "Valider Notes favorites ( 4 ) I Iris Racine d'iris Immortelle Encens Lierre Hib…" at bounding box center [350, 199] width 282 height 279
type input "I"
click at [244, 147] on span "Iris" at bounding box center [240, 143] width 19 height 15
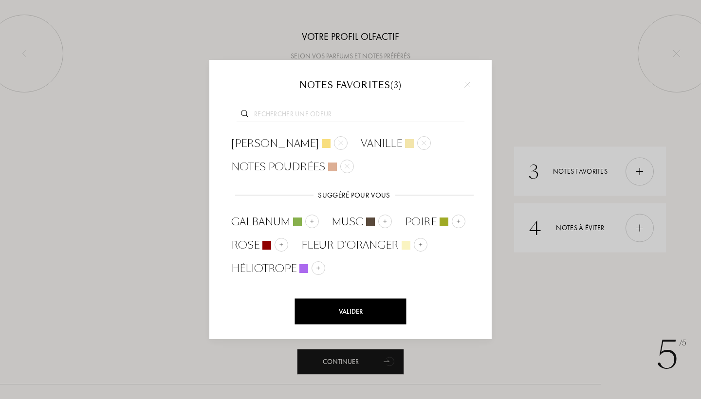
click at [278, 113] on input "text" at bounding box center [351, 115] width 228 height 13
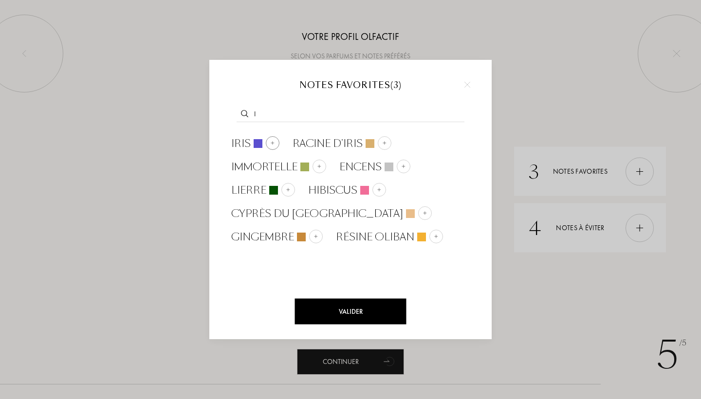
type input "I"
click at [271, 139] on div at bounding box center [273, 143] width 14 height 14
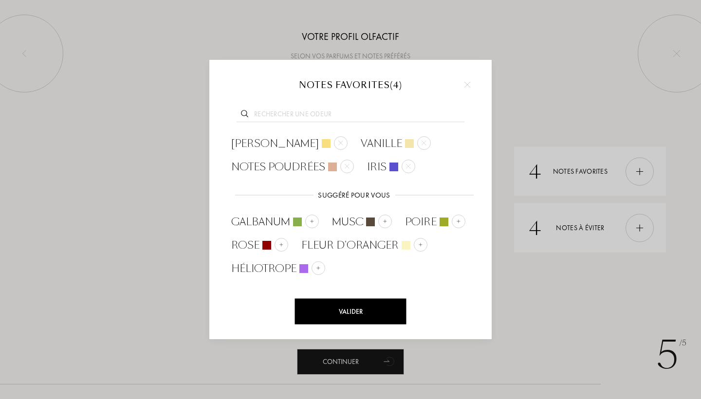
click at [325, 114] on input "text" at bounding box center [351, 115] width 228 height 13
type input "J"
type input "K"
type input "L"
type input "M"
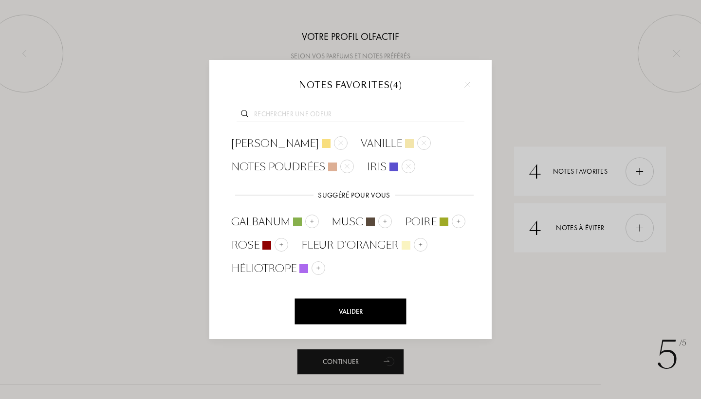
type input "O"
type input "P"
type input "Q"
type input "R"
type input "S"
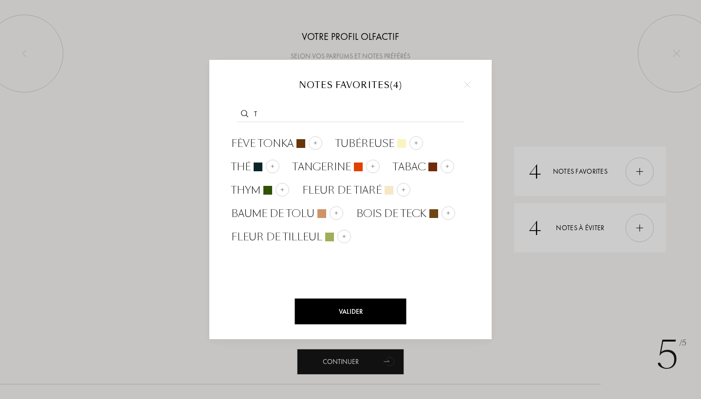
type input "T"
click at [530, 111] on div at bounding box center [350, 199] width 701 height 399
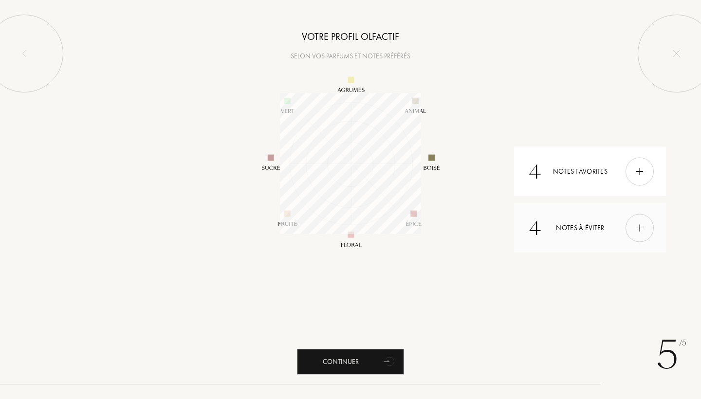
click at [581, 242] on div "4 Notes à éviter" at bounding box center [590, 228] width 152 height 49
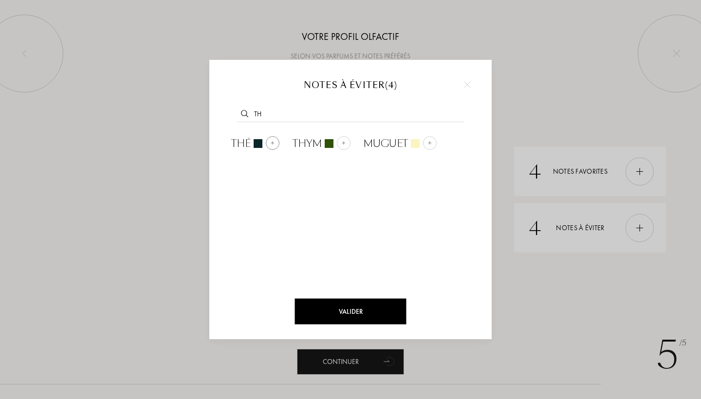
type input "TH"
click at [275, 142] on img at bounding box center [272, 142] width 5 height 5
click at [509, 309] on div at bounding box center [350, 199] width 701 height 399
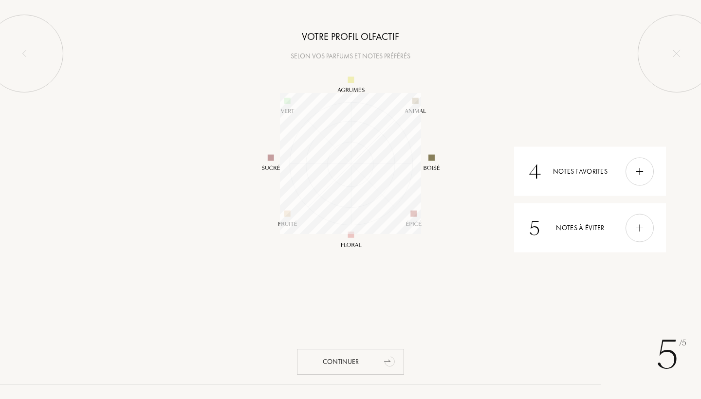
click at [365, 360] on div "Continuer" at bounding box center [350, 362] width 107 height 26
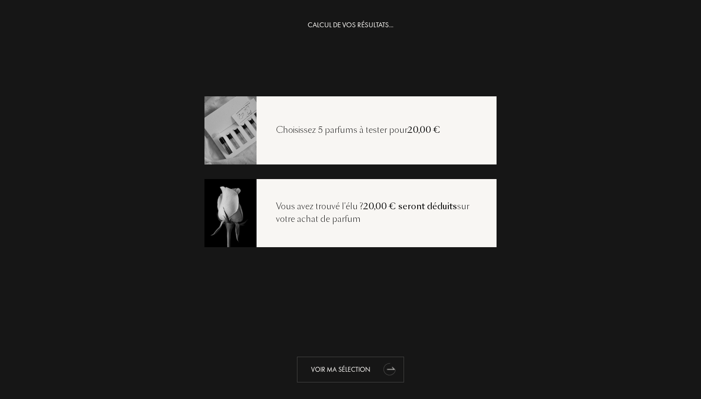
click at [356, 369] on div "Voir ma sélection" at bounding box center [350, 370] width 107 height 26
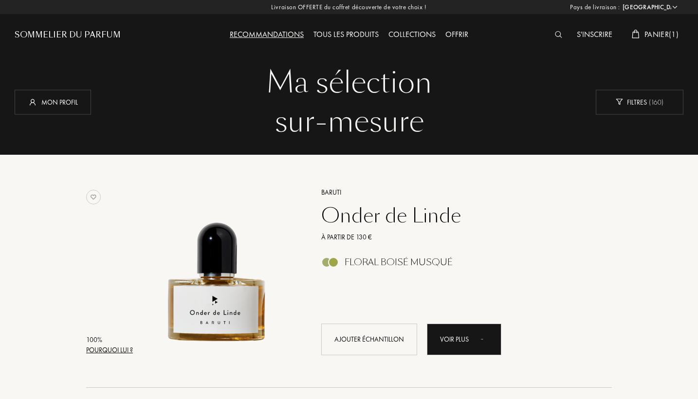
select select "FR"
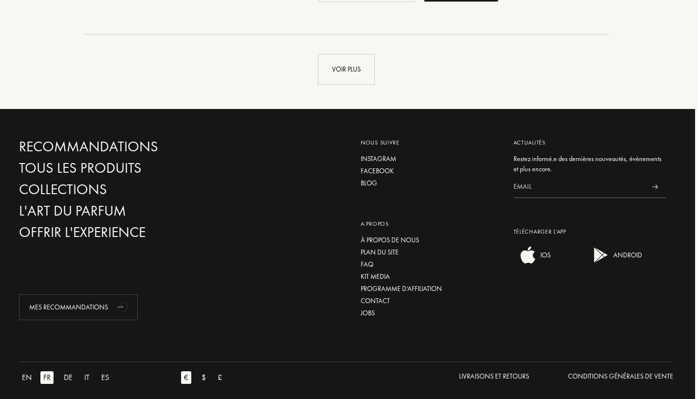
scroll to position [2450, 3]
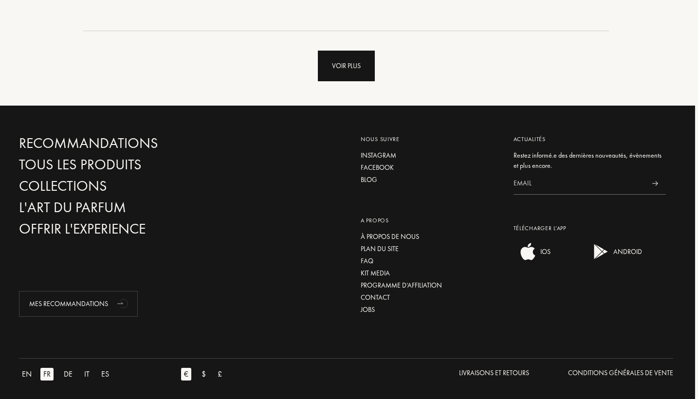
click at [357, 72] on div "Voir plus" at bounding box center [346, 66] width 57 height 31
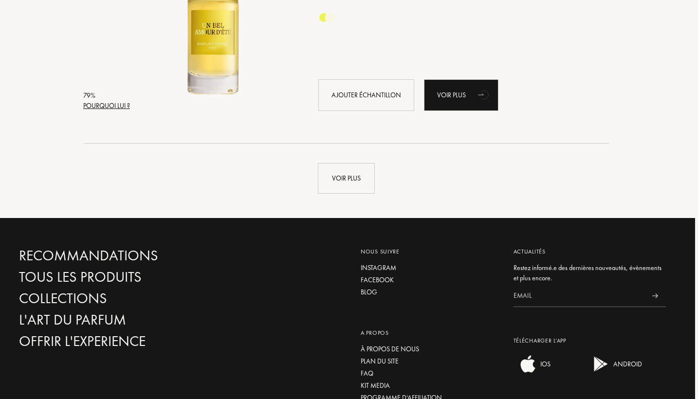
scroll to position [4680, 3]
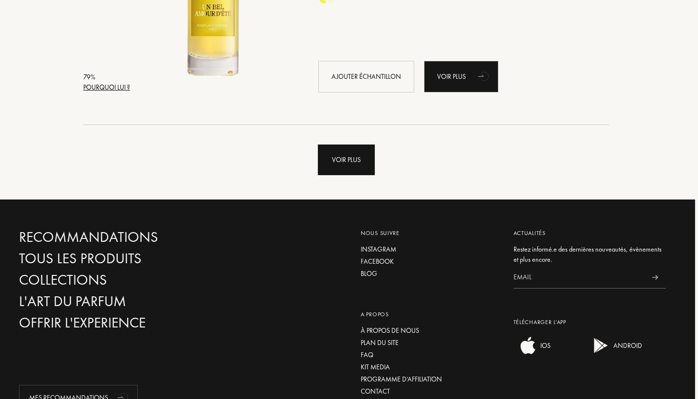
click at [331, 162] on div "Voir plus" at bounding box center [346, 160] width 57 height 31
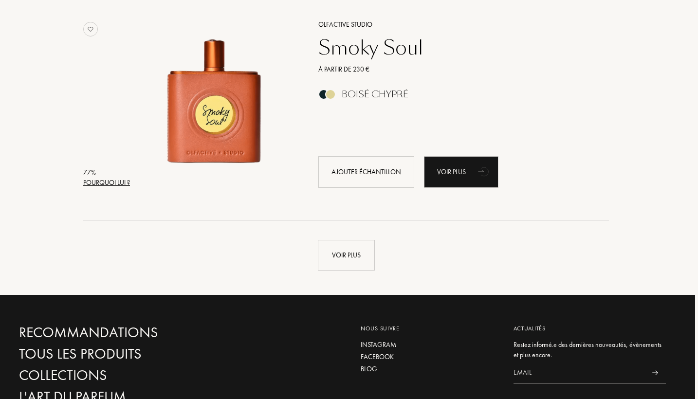
scroll to position [6916, 3]
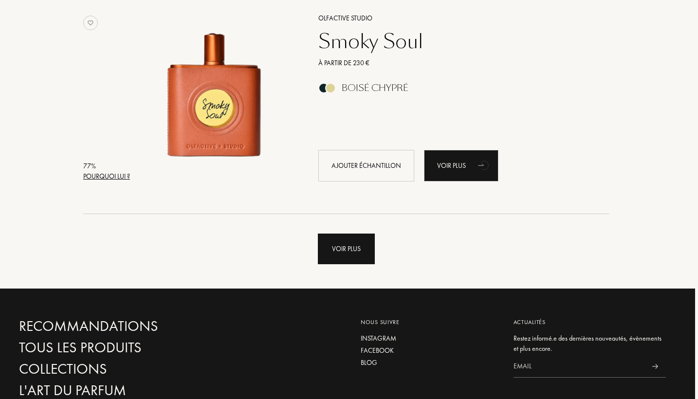
click at [328, 253] on div "Voir plus" at bounding box center [346, 249] width 57 height 31
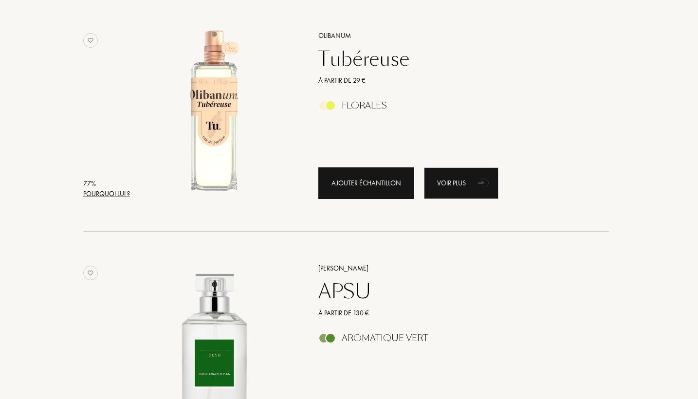
scroll to position [7369, 3]
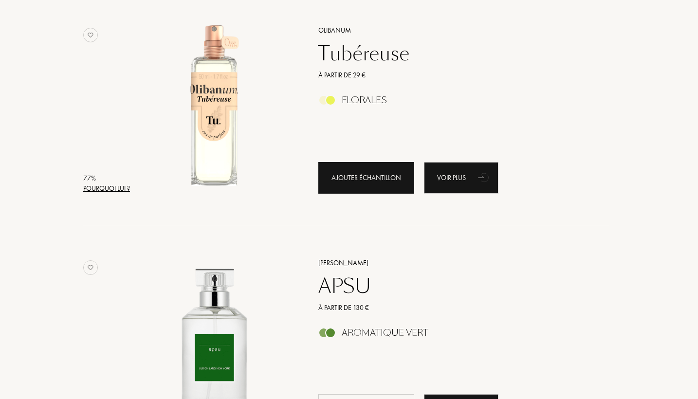
click at [373, 189] on div "Ajouter échantillon" at bounding box center [366, 178] width 96 height 32
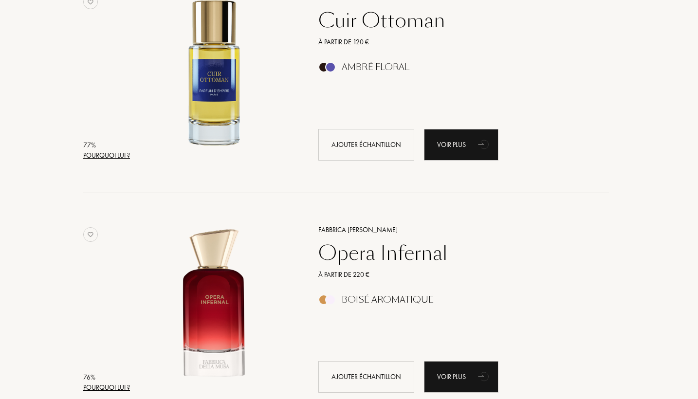
scroll to position [7867, 3]
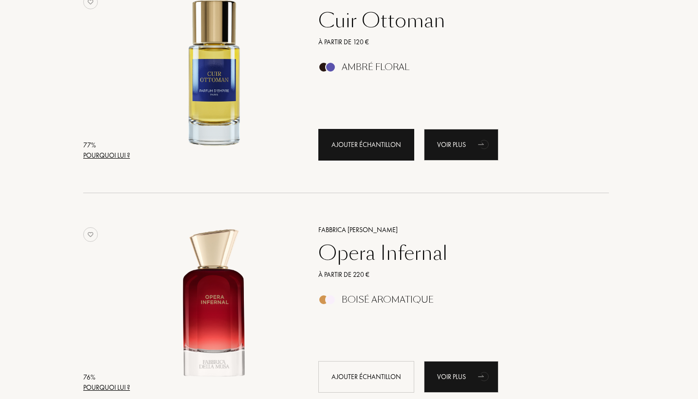
click at [353, 155] on div "Ajouter échantillon" at bounding box center [366, 145] width 96 height 32
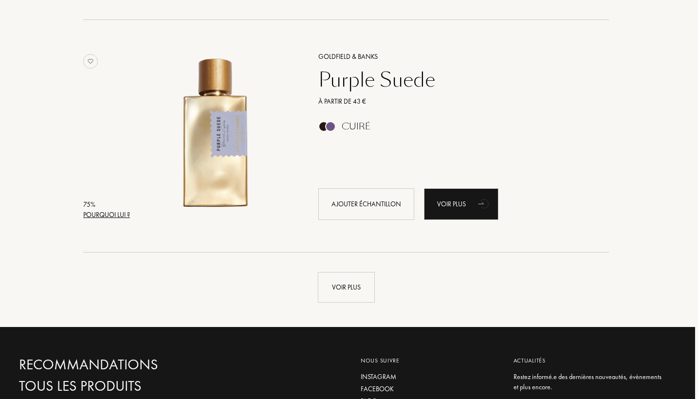
scroll to position [9204, 3]
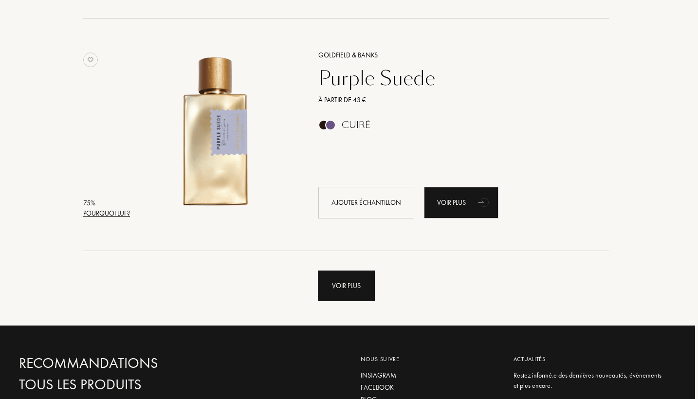
click at [334, 297] on div "Voir plus" at bounding box center [346, 286] width 57 height 31
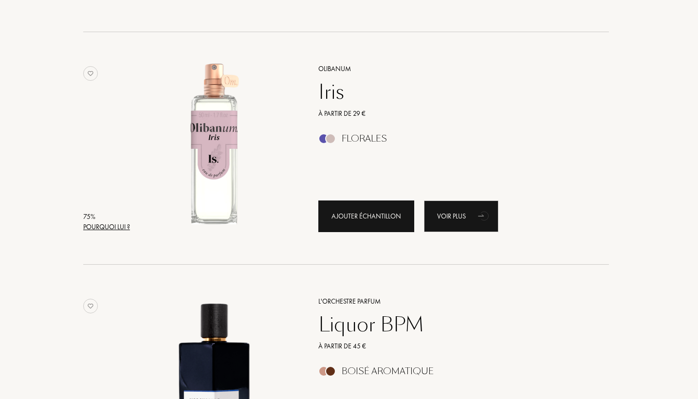
scroll to position [10122, 3]
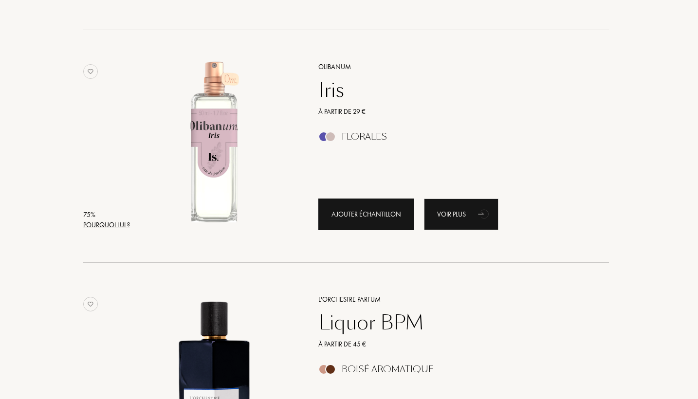
click at [372, 227] on div "Ajouter échantillon" at bounding box center [366, 215] width 96 height 32
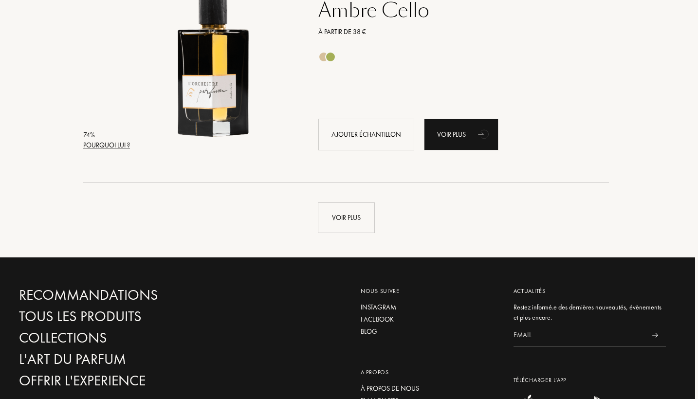
scroll to position [11598, 3]
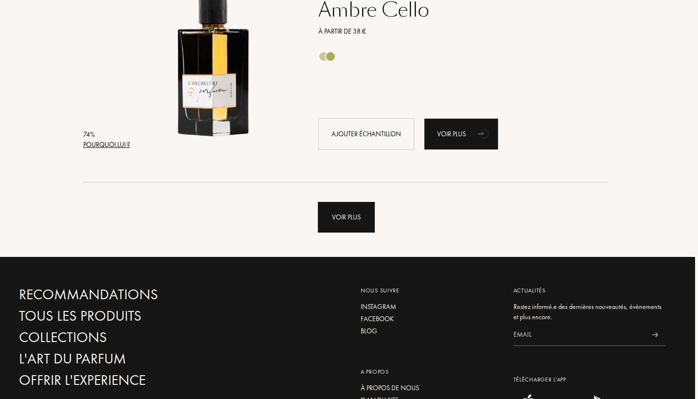
click at [345, 233] on div "Voir plus" at bounding box center [346, 217] width 57 height 31
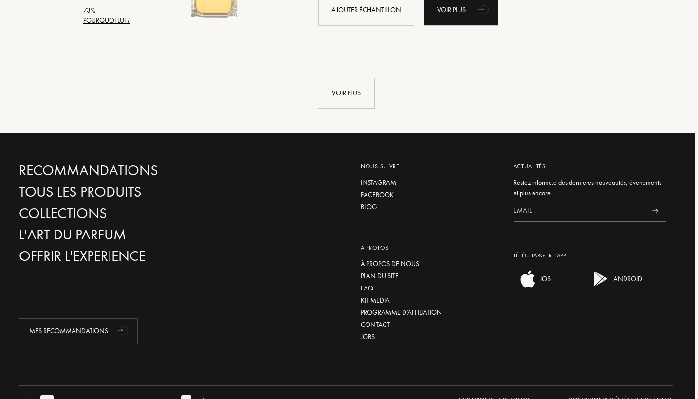
scroll to position [14054, 3]
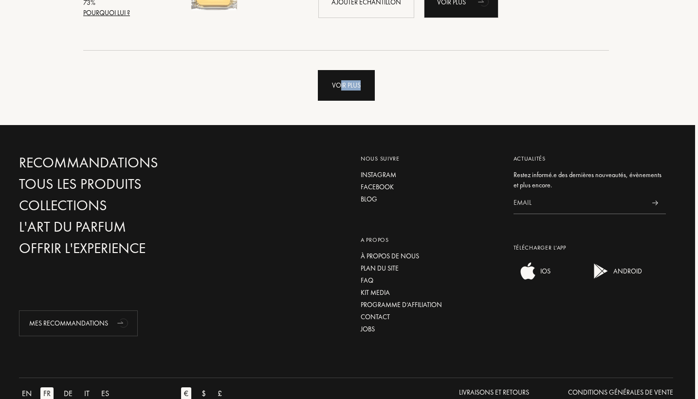
click at [340, 101] on div "Voir plus" at bounding box center [346, 85] width 57 height 31
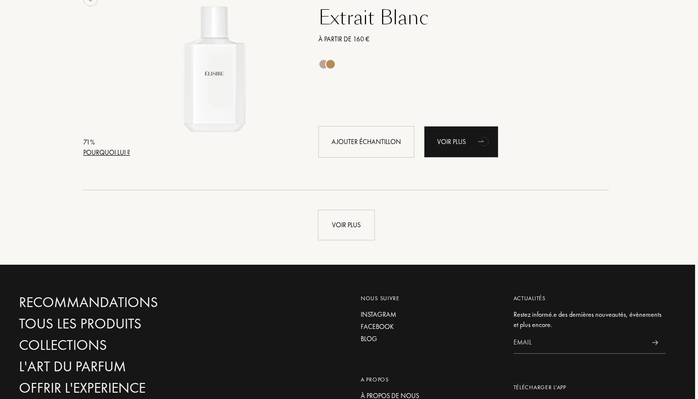
scroll to position [16261, 3]
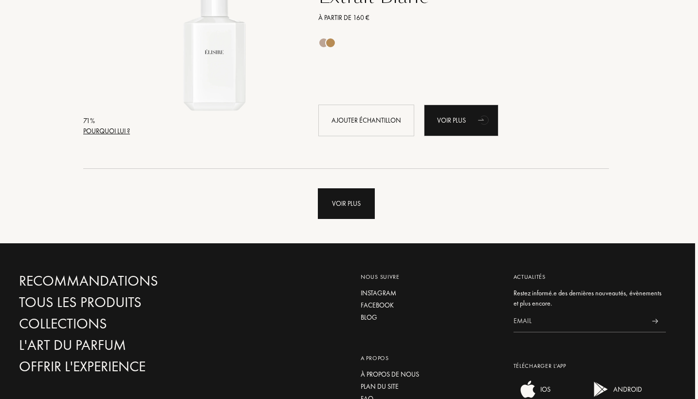
click at [350, 219] on div "Voir plus" at bounding box center [346, 203] width 57 height 31
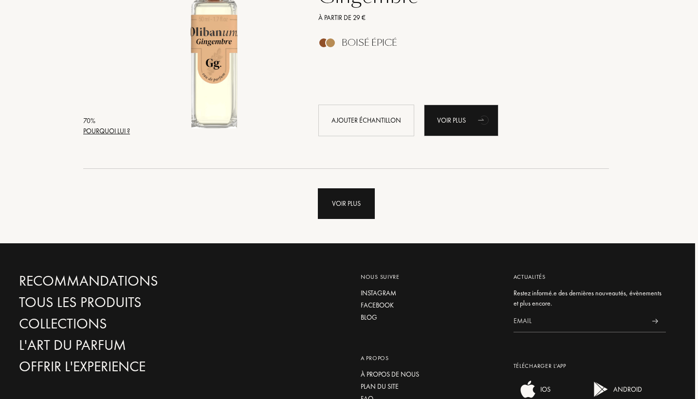
scroll to position [18586, 3]
click at [350, 219] on div "Voir plus" at bounding box center [346, 203] width 57 height 31
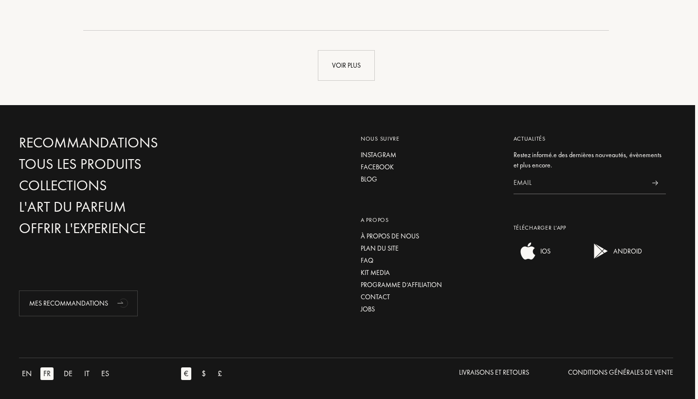
scroll to position [21069, 3]
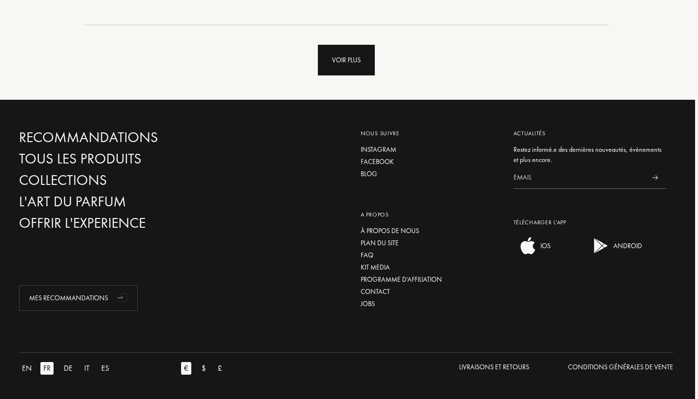
click at [345, 70] on div "Voir plus" at bounding box center [346, 60] width 57 height 31
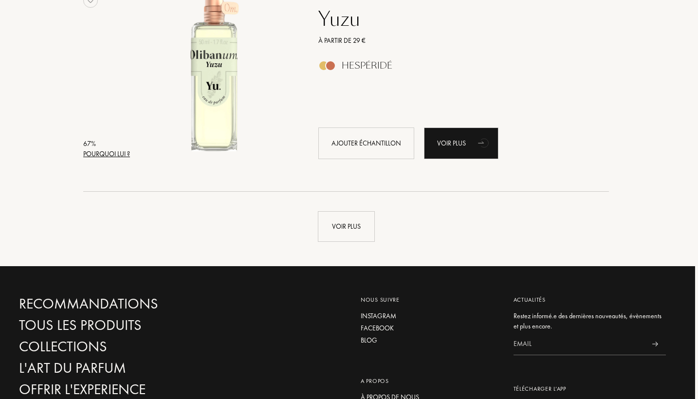
scroll to position [23214, 3]
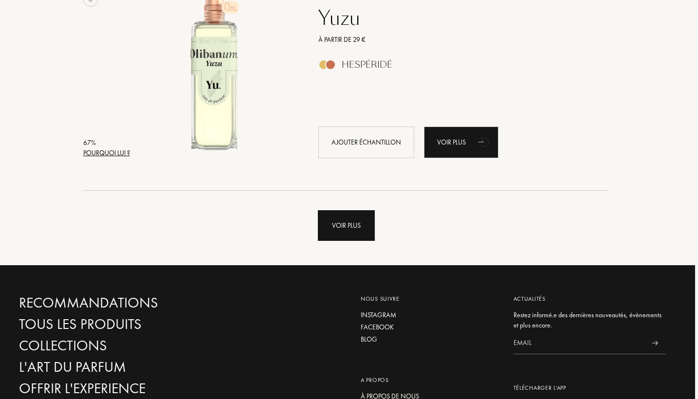
click at [351, 235] on div "Voir plus" at bounding box center [346, 225] width 57 height 31
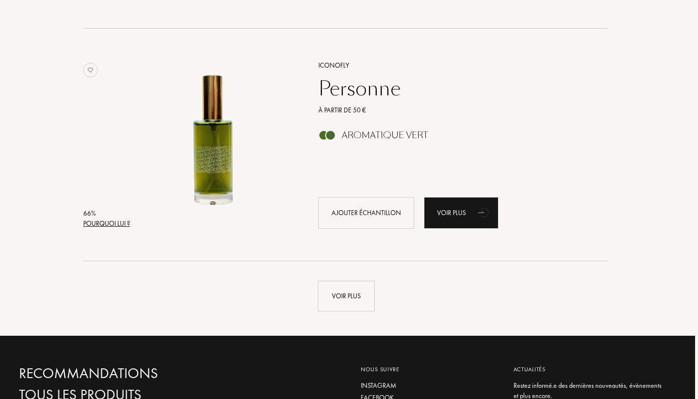
scroll to position [25468, 3]
click at [342, 312] on div "Voir plus" at bounding box center [346, 296] width 57 height 31
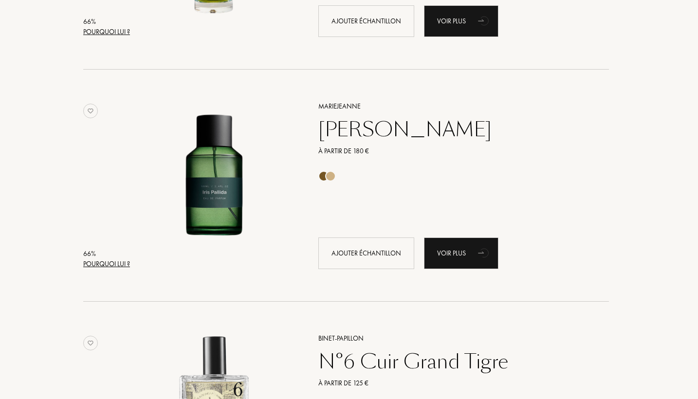
scroll to position [25739, 3]
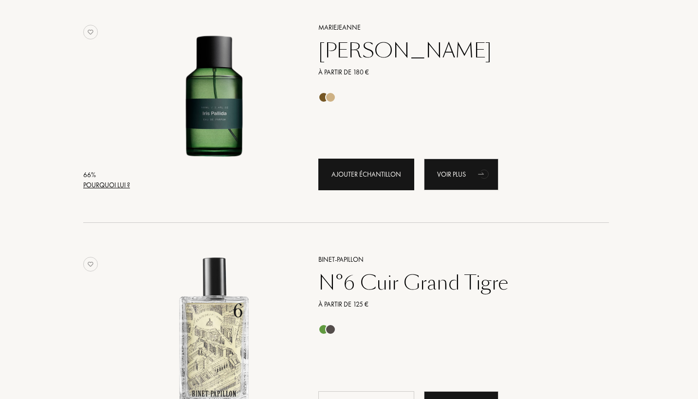
click at [352, 190] on div "Ajouter échantillon" at bounding box center [366, 175] width 96 height 32
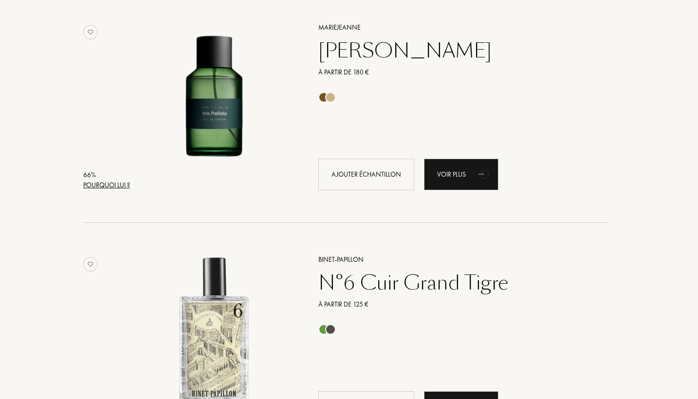
scroll to position [25739, 0]
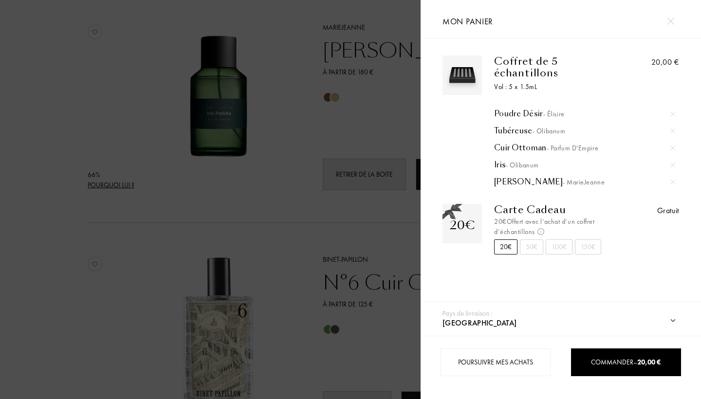
click at [295, 260] on div at bounding box center [210, 199] width 421 height 399
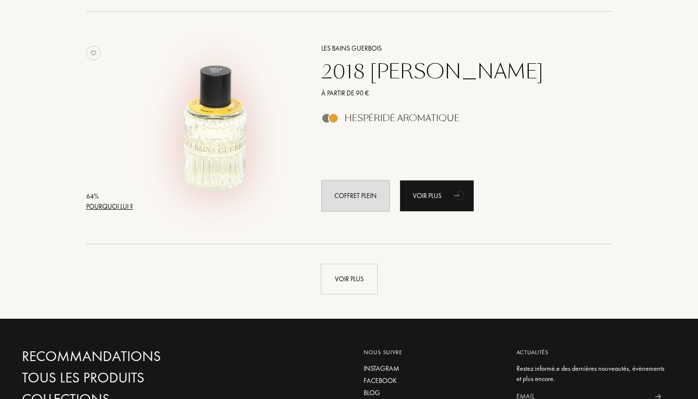
scroll to position [27888, 0]
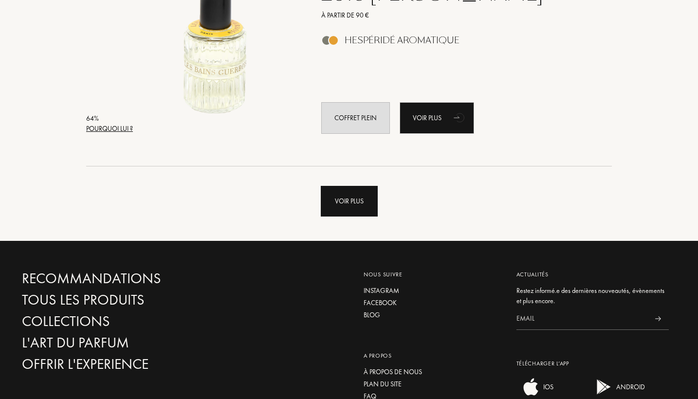
click at [353, 217] on div "Voir plus" at bounding box center [349, 201] width 57 height 31
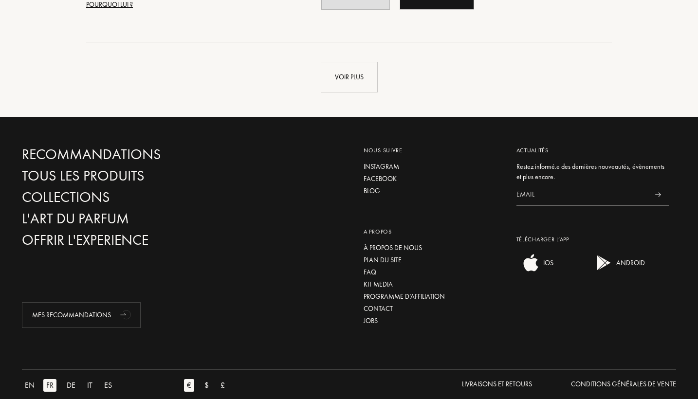
scroll to position [30361, 0]
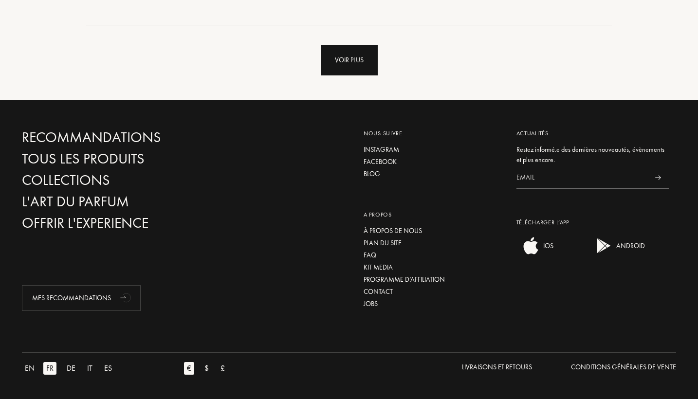
click at [337, 75] on div "Voir plus" at bounding box center [349, 60] width 57 height 31
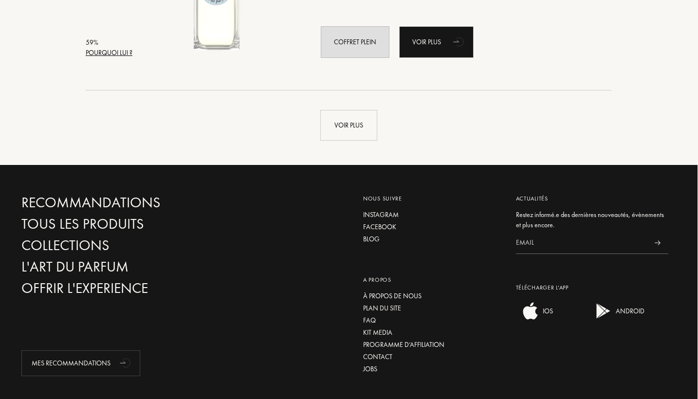
scroll to position [32669, 0]
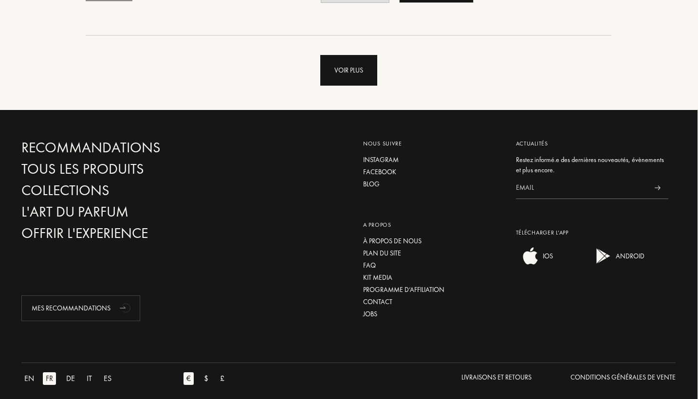
click at [338, 86] on div "Voir plus" at bounding box center [348, 70] width 57 height 31
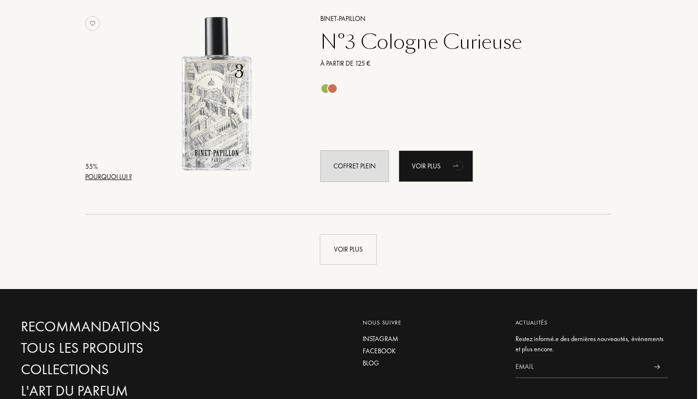
scroll to position [34815, 1]
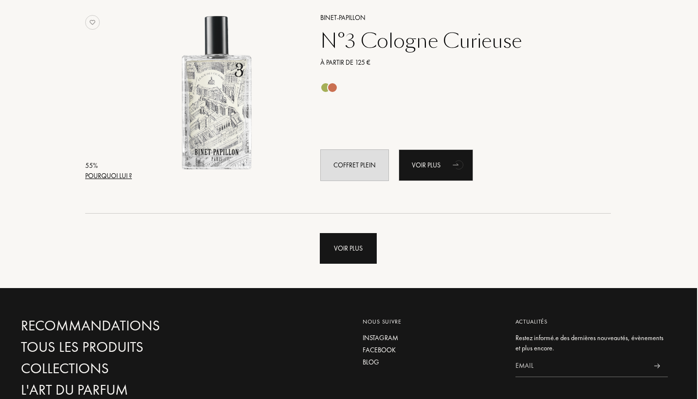
click at [351, 264] on div "Voir plus" at bounding box center [348, 248] width 57 height 31
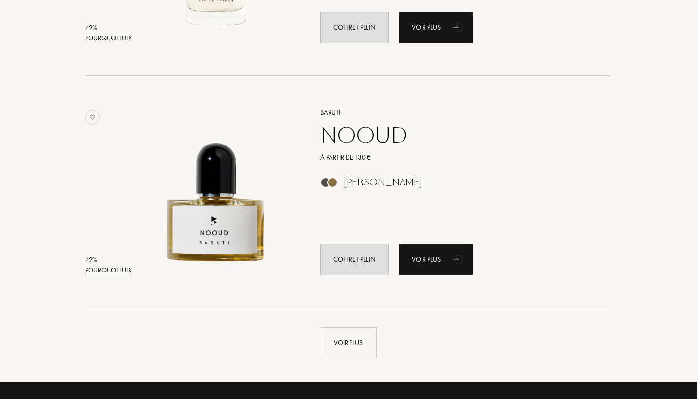
scroll to position [37092, 1]
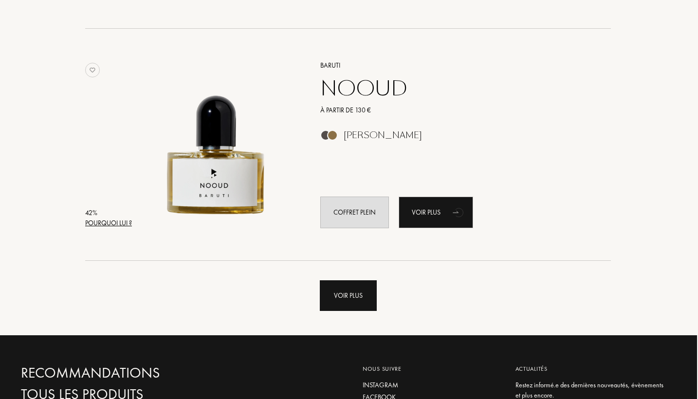
click at [348, 311] on div "Voir plus" at bounding box center [348, 295] width 57 height 31
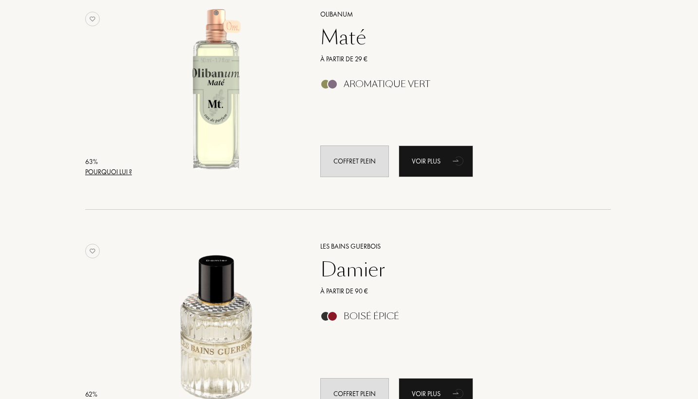
scroll to position [29470, 1]
